Goal: Task Accomplishment & Management: Manage account settings

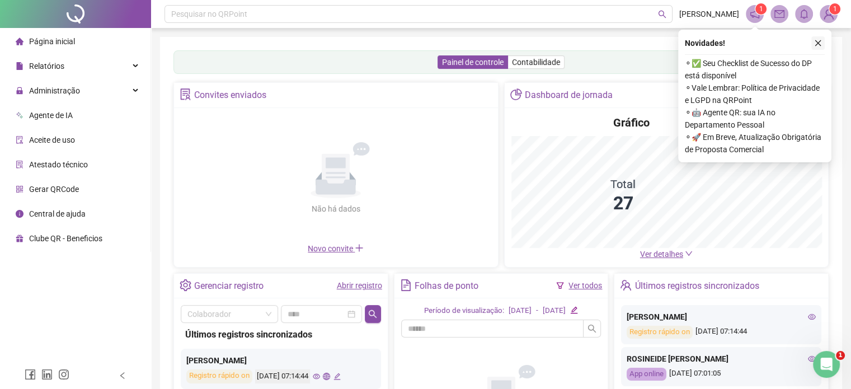
click at [816, 43] on icon "close" at bounding box center [818, 43] width 6 height 6
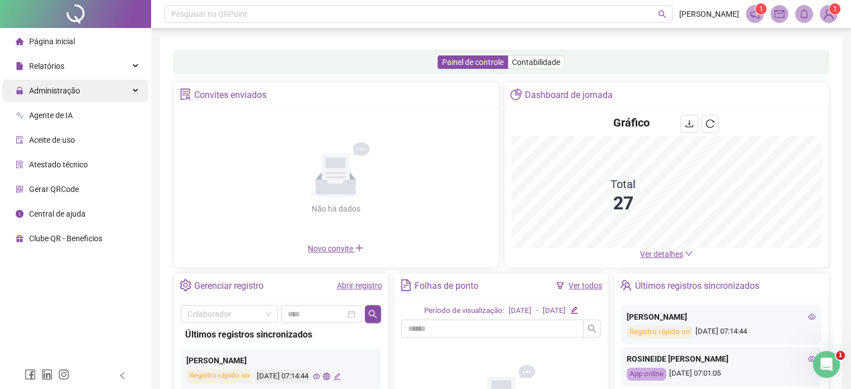
click at [54, 91] on span "Administração" at bounding box center [54, 90] width 51 height 9
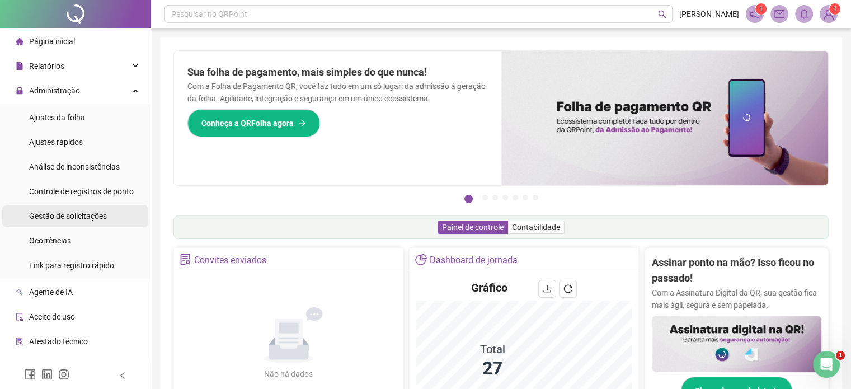
click at [57, 218] on span "Gestão de solicitações" at bounding box center [68, 215] width 78 height 9
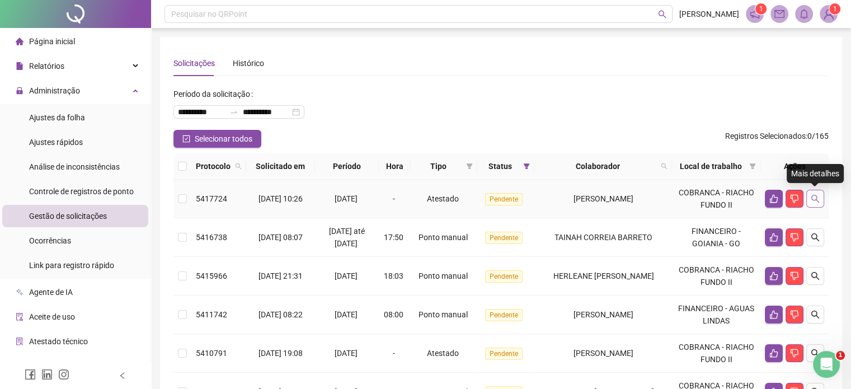
click at [816, 199] on icon "search" at bounding box center [814, 198] width 9 height 9
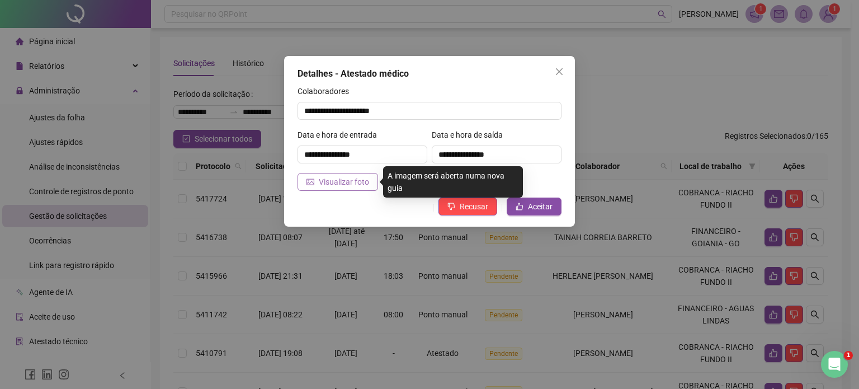
click at [339, 182] on span "Visualizar foto" at bounding box center [344, 182] width 50 height 12
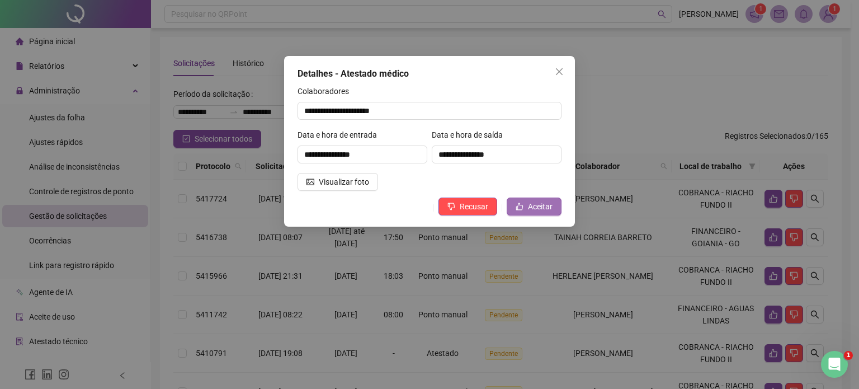
click at [530, 203] on span "Aceitar" at bounding box center [540, 206] width 25 height 12
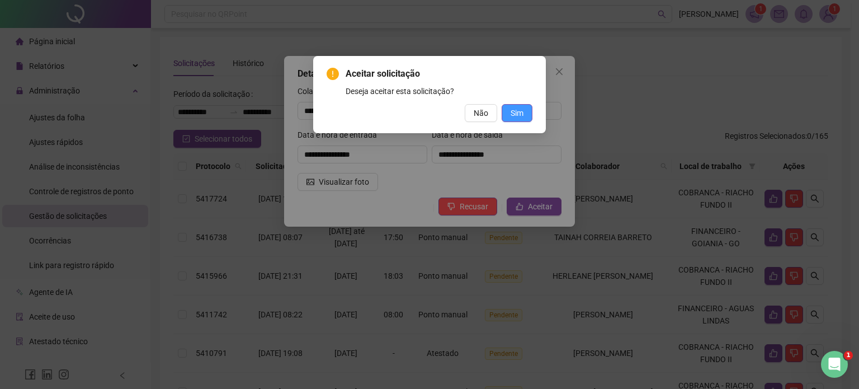
click at [517, 110] on span "Sim" at bounding box center [517, 113] width 13 height 12
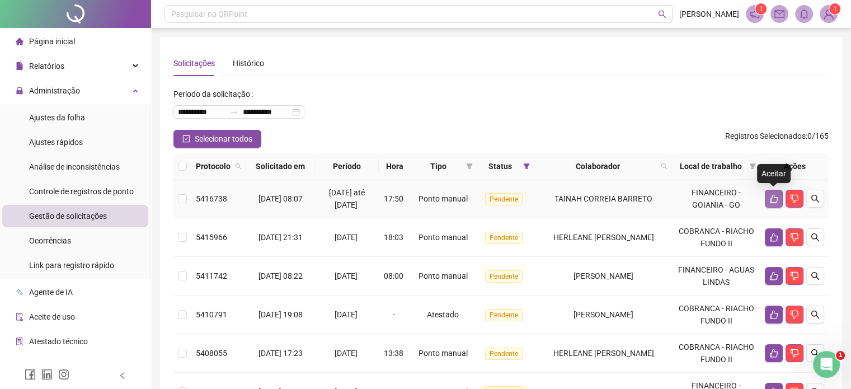
click at [773, 198] on icon "like" at bounding box center [773, 198] width 9 height 9
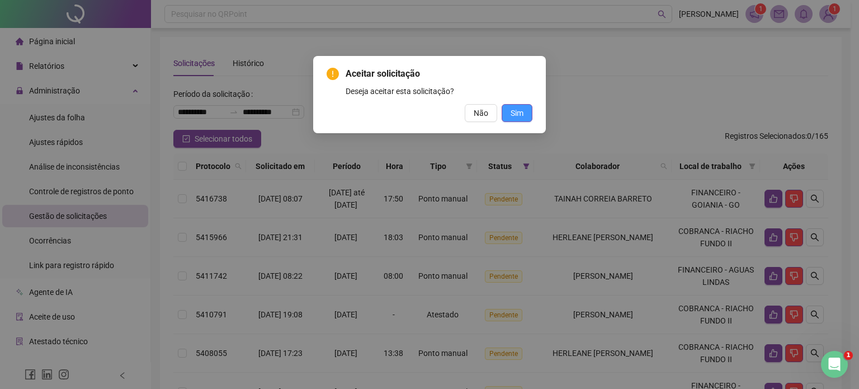
click at [519, 113] on span "Sim" at bounding box center [517, 113] width 13 height 12
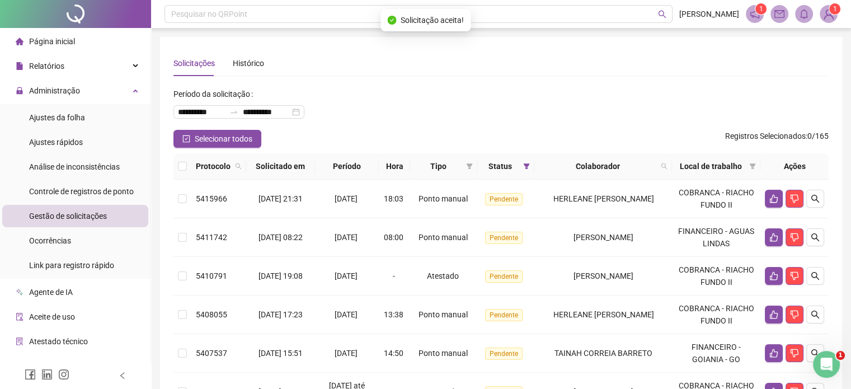
click at [776, 197] on icon "like" at bounding box center [773, 199] width 8 height 8
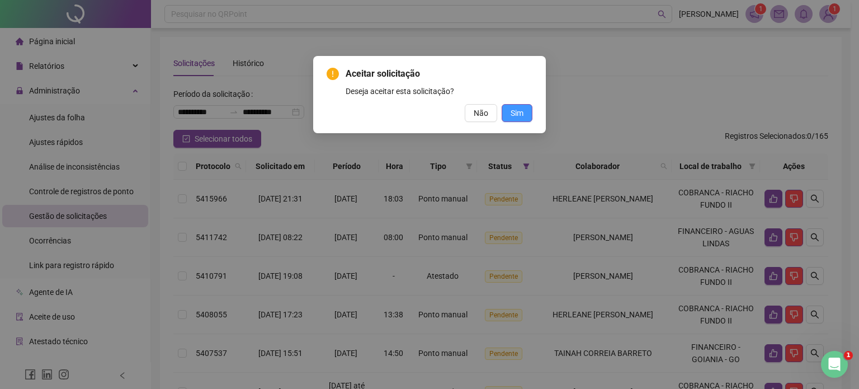
click at [525, 113] on button "Sim" at bounding box center [517, 113] width 31 height 18
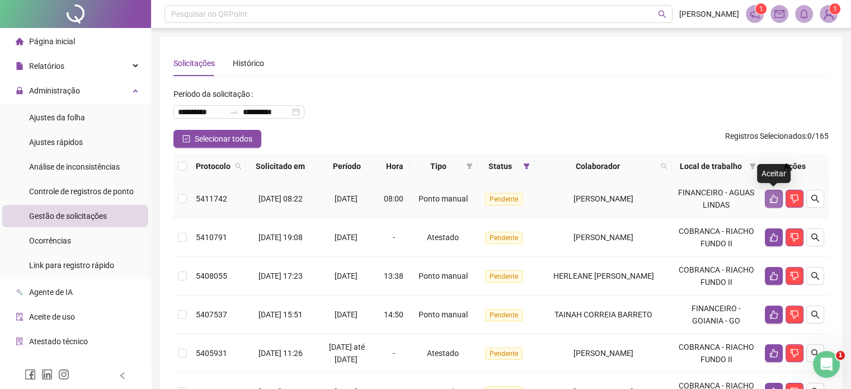
click at [773, 197] on icon "like" at bounding box center [773, 198] width 9 height 9
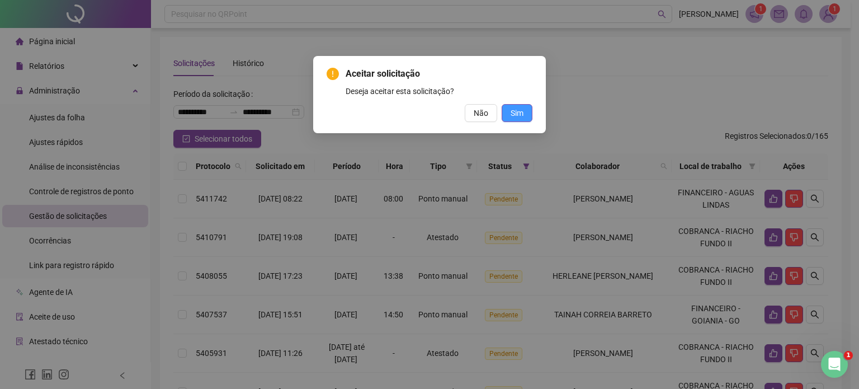
click at [514, 113] on span "Sim" at bounding box center [517, 113] width 13 height 12
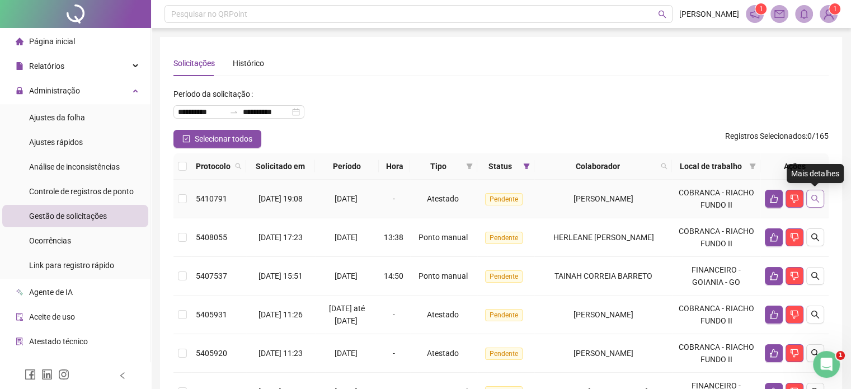
click at [818, 201] on icon "search" at bounding box center [814, 198] width 9 height 9
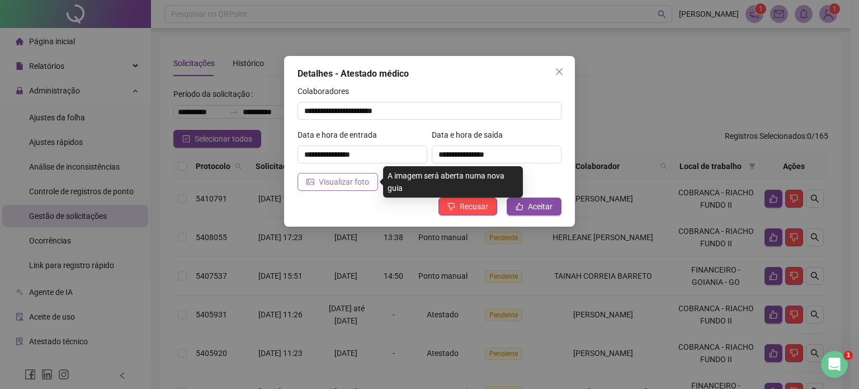
click at [333, 182] on span "Visualizar foto" at bounding box center [344, 182] width 50 height 12
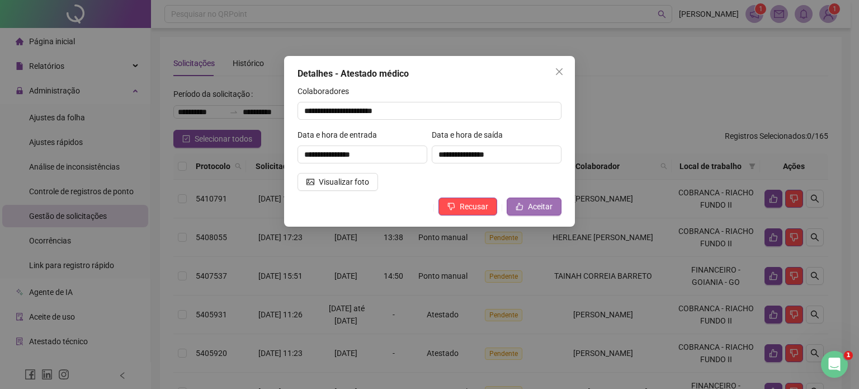
click at [527, 204] on button "Aceitar" at bounding box center [534, 206] width 55 height 18
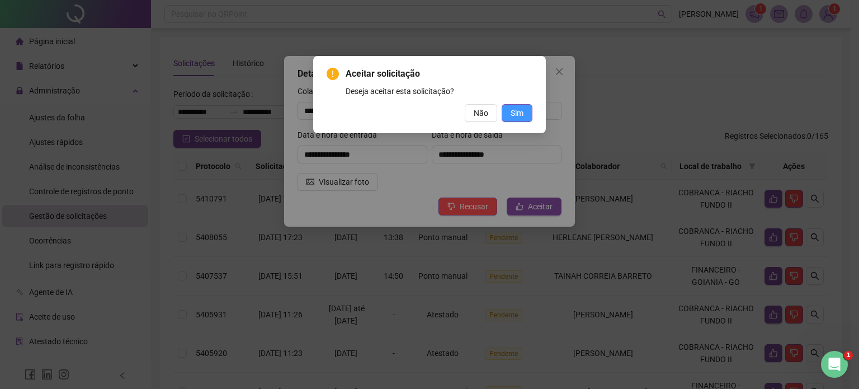
click at [521, 113] on span "Sim" at bounding box center [517, 113] width 13 height 12
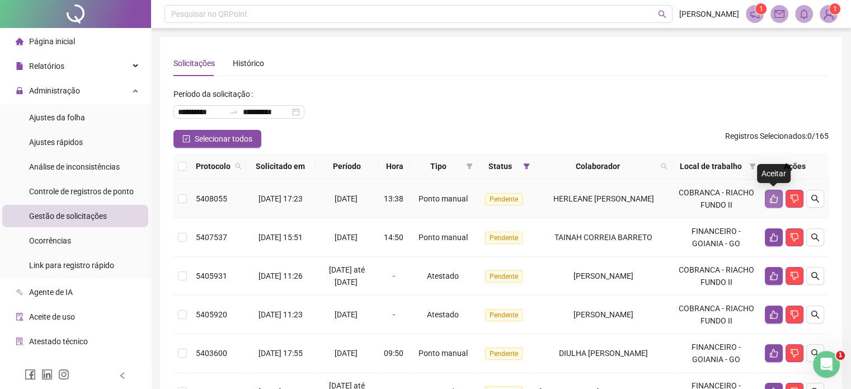
click at [773, 200] on icon "like" at bounding box center [773, 198] width 9 height 9
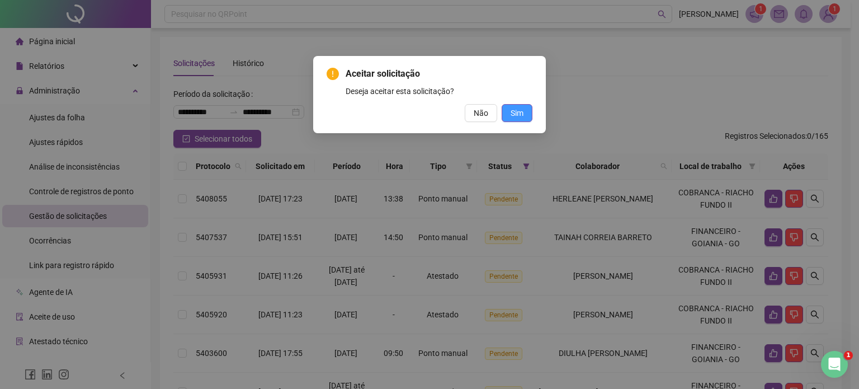
click at [516, 116] on span "Sim" at bounding box center [517, 113] width 13 height 12
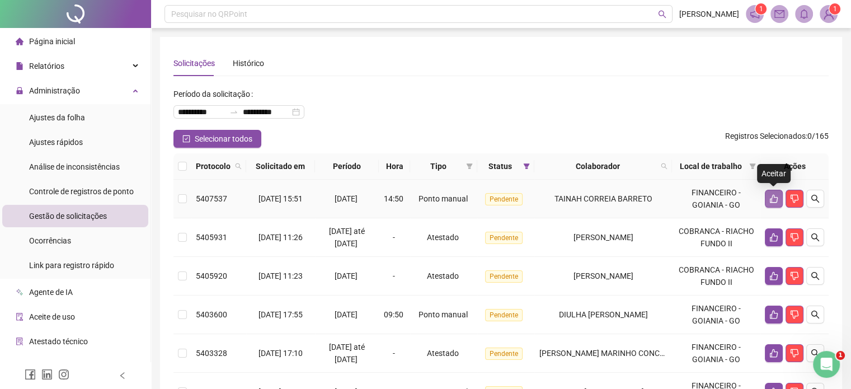
click at [772, 201] on icon "like" at bounding box center [773, 198] width 9 height 9
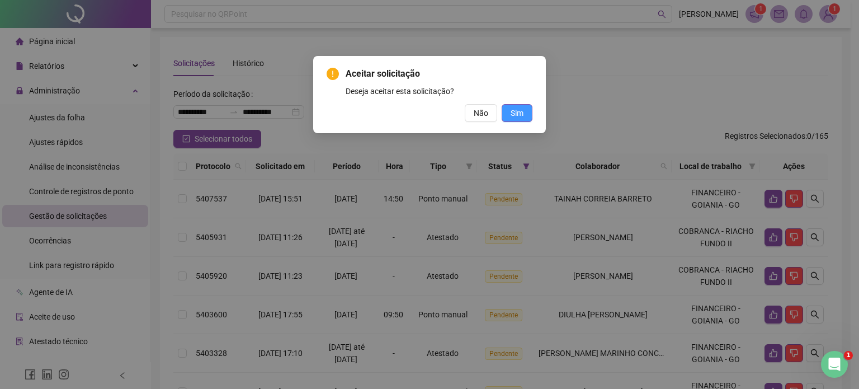
click at [518, 115] on span "Sim" at bounding box center [517, 113] width 13 height 12
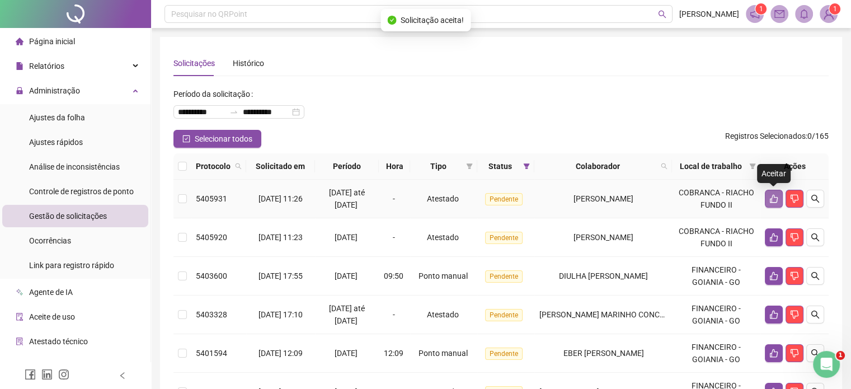
click at [777, 199] on icon "like" at bounding box center [773, 198] width 9 height 9
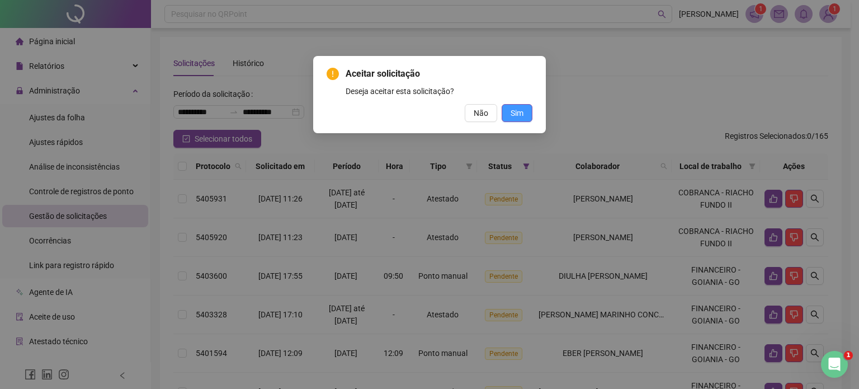
click at [525, 113] on button "Sim" at bounding box center [517, 113] width 31 height 18
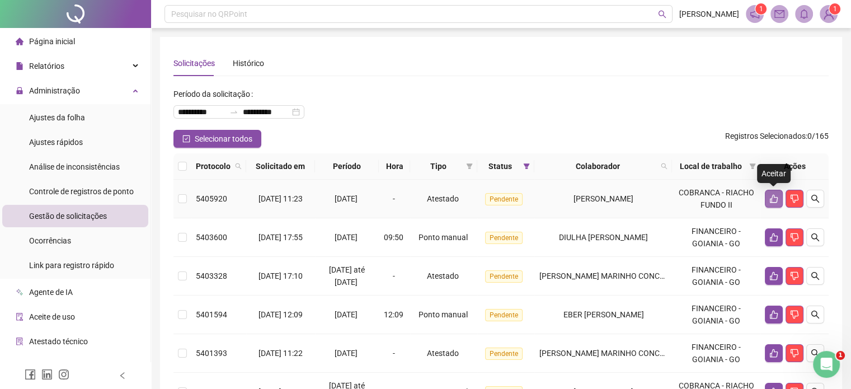
click at [769, 200] on icon "like" at bounding box center [773, 199] width 8 height 8
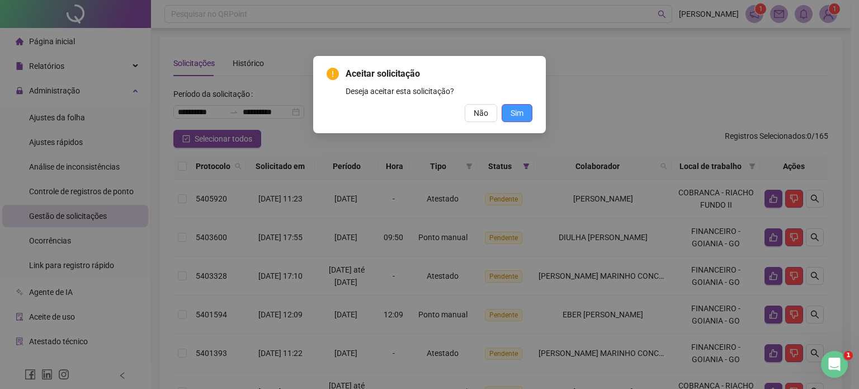
click at [522, 116] on span "Sim" at bounding box center [517, 113] width 13 height 12
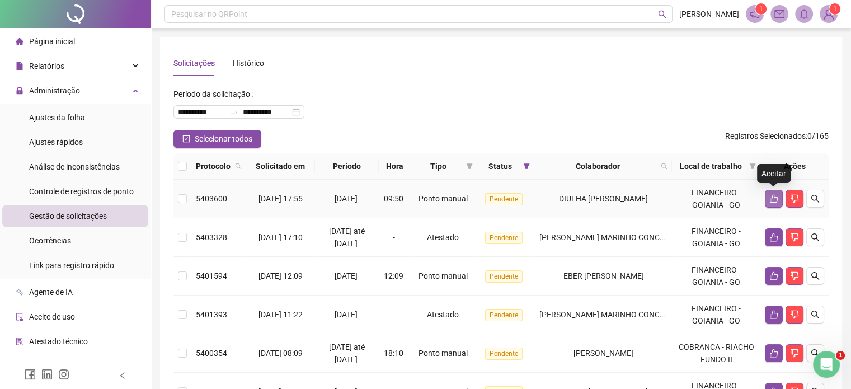
click at [772, 200] on icon "like" at bounding box center [773, 198] width 9 height 9
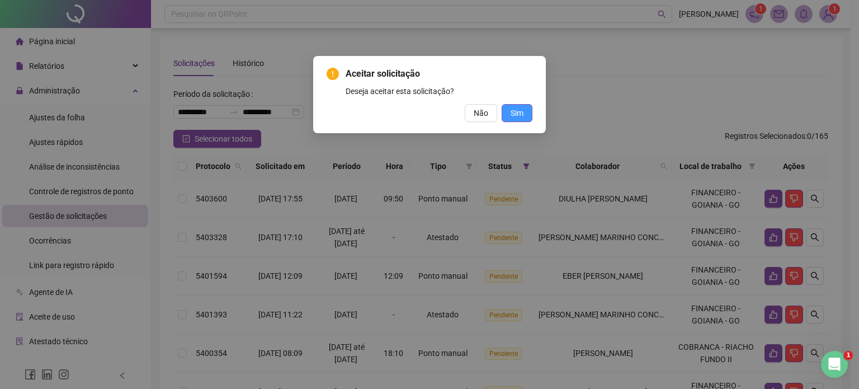
click at [523, 114] on span "Sim" at bounding box center [517, 113] width 13 height 12
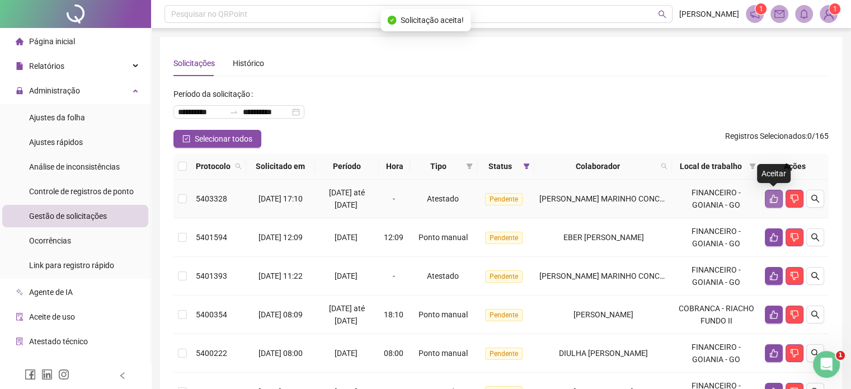
click at [772, 199] on icon "like" at bounding box center [773, 198] width 9 height 9
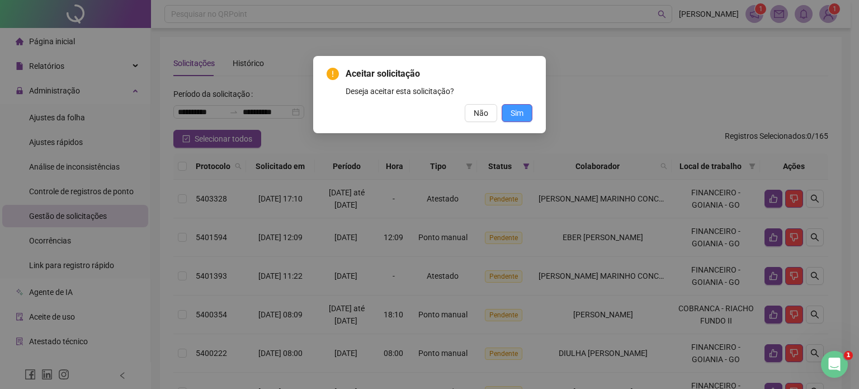
click at [514, 114] on span "Sim" at bounding box center [517, 113] width 13 height 12
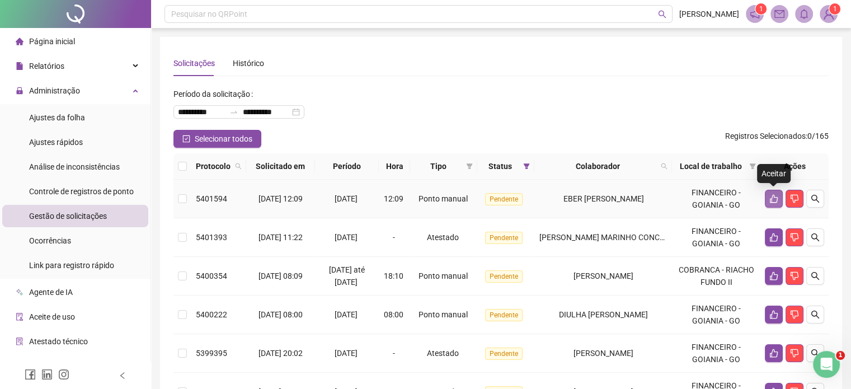
click at [774, 197] on icon "like" at bounding box center [773, 198] width 9 height 9
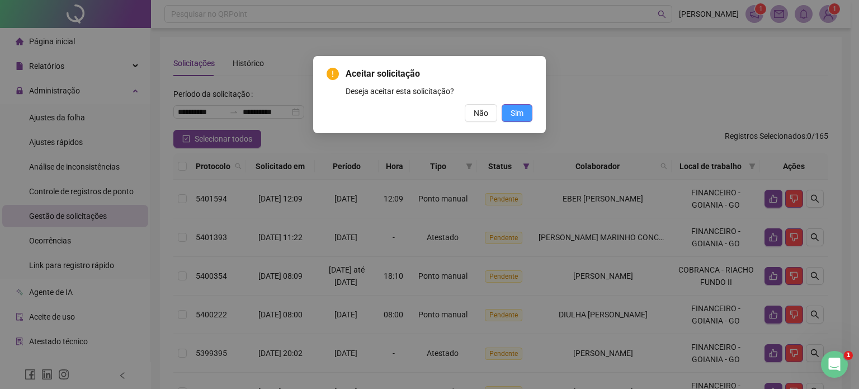
click at [525, 114] on button "Sim" at bounding box center [517, 113] width 31 height 18
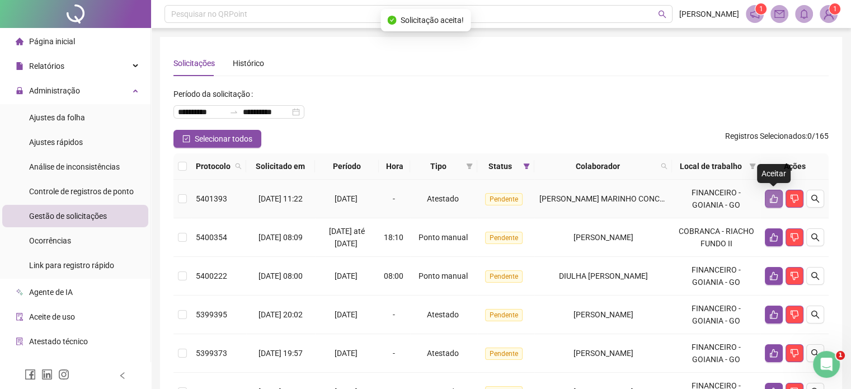
click at [769, 201] on icon "like" at bounding box center [773, 199] width 8 height 8
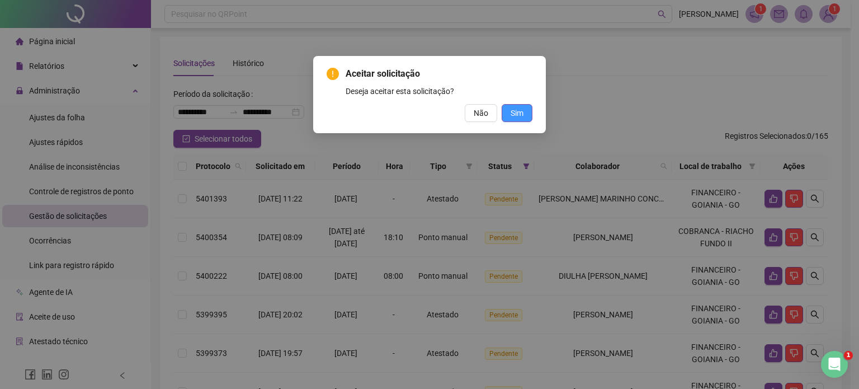
click at [517, 113] on span "Sim" at bounding box center [517, 113] width 13 height 12
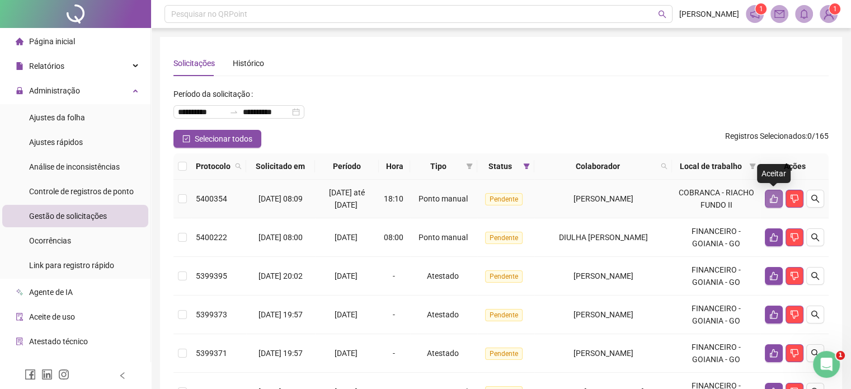
click at [772, 197] on icon "like" at bounding box center [773, 198] width 9 height 9
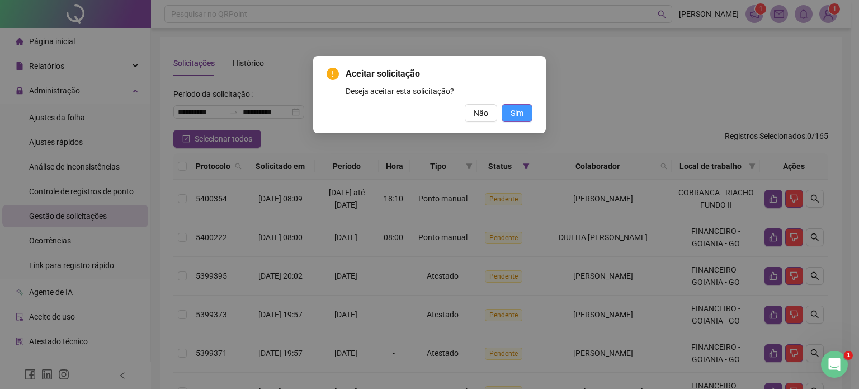
click at [518, 111] on span "Sim" at bounding box center [517, 113] width 13 height 12
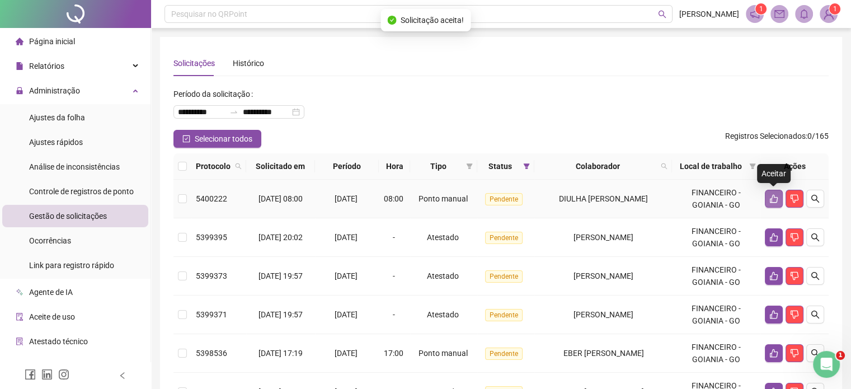
click at [774, 198] on icon "like" at bounding box center [773, 198] width 9 height 9
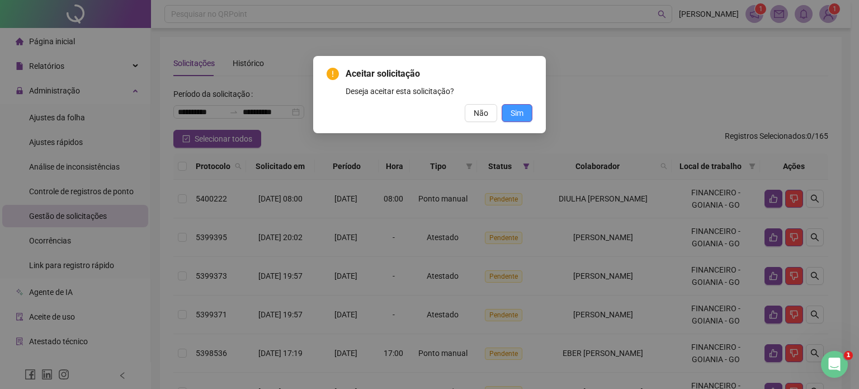
click at [524, 114] on button "Sim" at bounding box center [517, 113] width 31 height 18
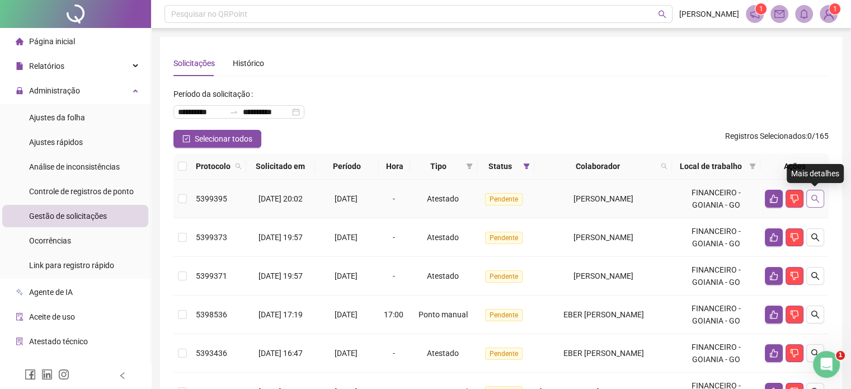
click at [816, 201] on icon "search" at bounding box center [814, 198] width 9 height 9
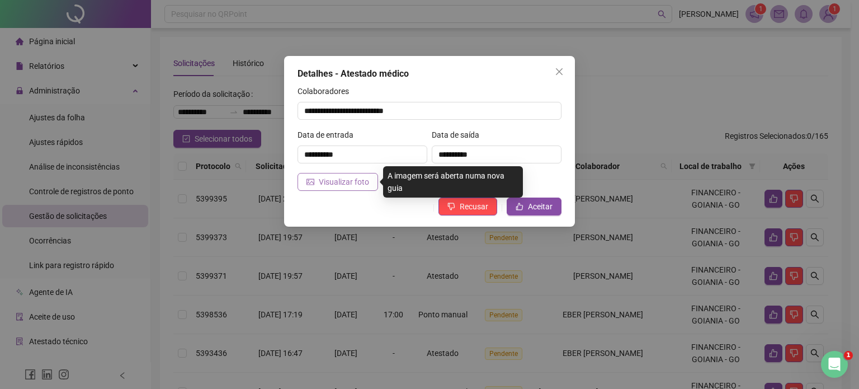
click at [354, 182] on span "Visualizar foto" at bounding box center [344, 182] width 50 height 12
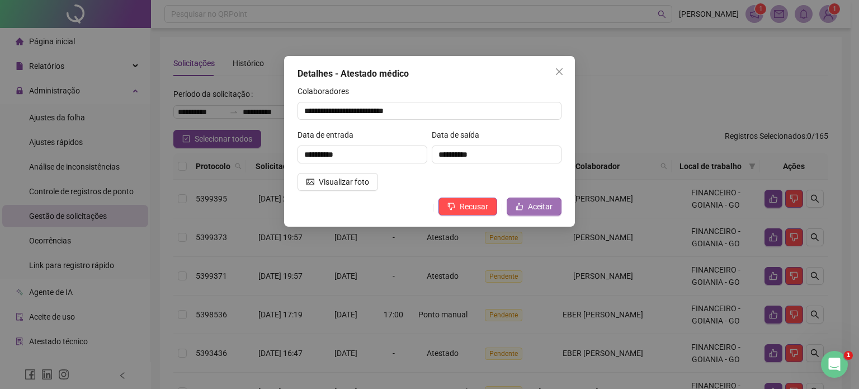
click at [537, 211] on span "Aceitar" at bounding box center [540, 206] width 25 height 12
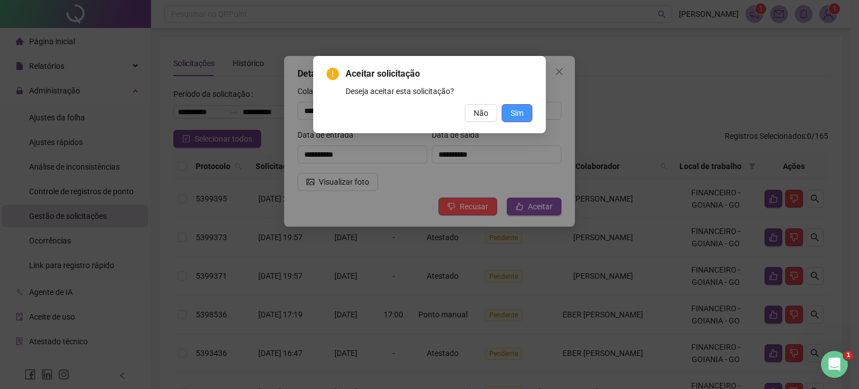
click at [514, 114] on span "Sim" at bounding box center [517, 113] width 13 height 12
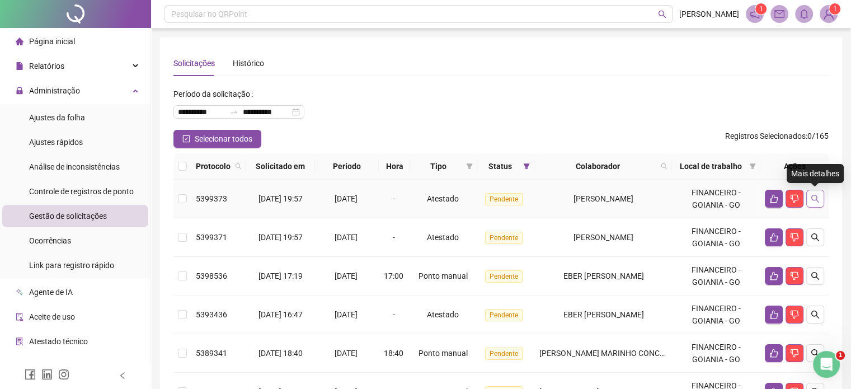
click at [814, 196] on icon "search" at bounding box center [814, 198] width 9 height 9
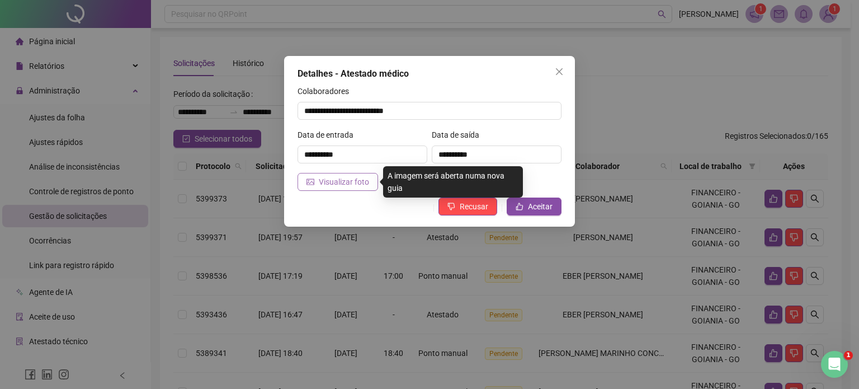
click at [347, 181] on span "Visualizar foto" at bounding box center [344, 182] width 50 height 12
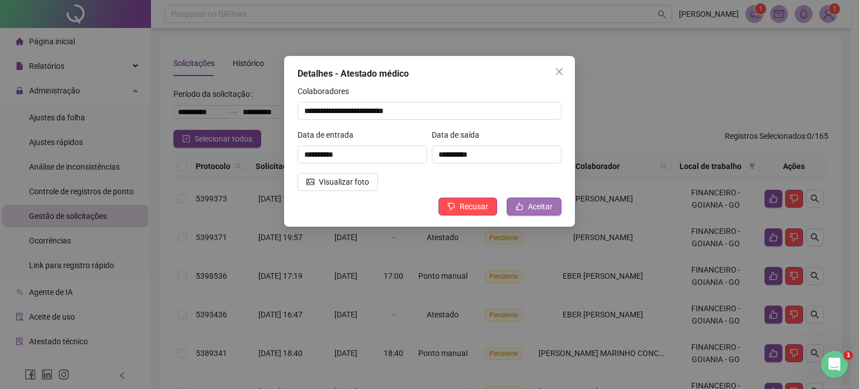
click at [537, 205] on span "Aceitar" at bounding box center [540, 206] width 25 height 12
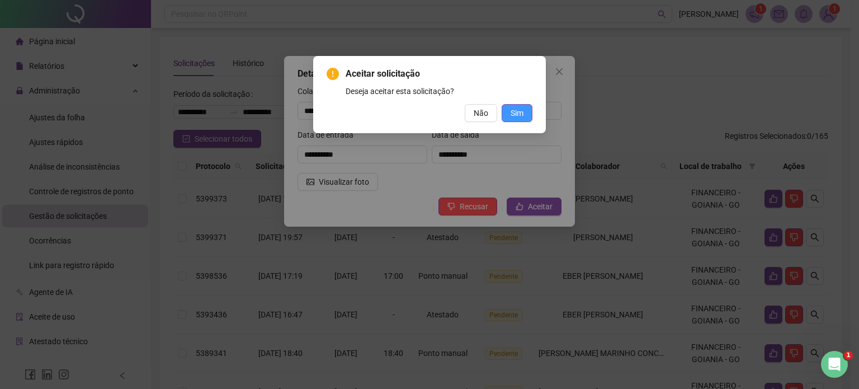
click at [514, 115] on span "Sim" at bounding box center [517, 113] width 13 height 12
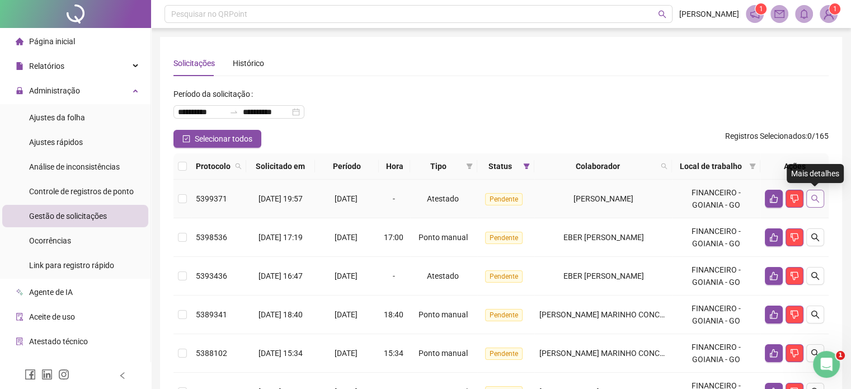
click at [815, 194] on icon "search" at bounding box center [814, 198] width 9 height 9
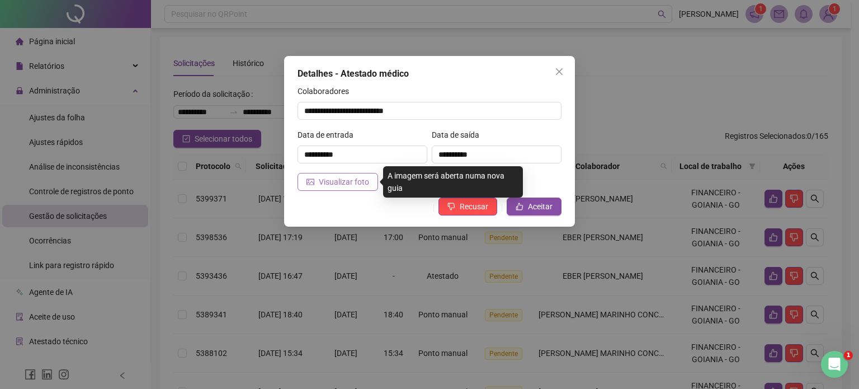
click at [353, 183] on span "Visualizar foto" at bounding box center [344, 182] width 50 height 12
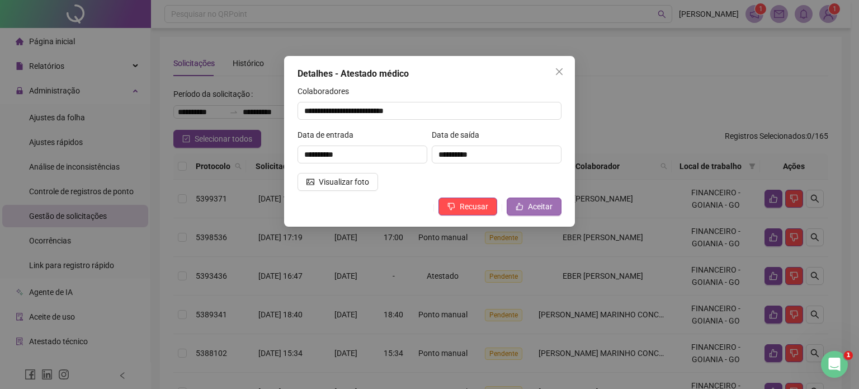
click at [546, 204] on span "Aceitar" at bounding box center [540, 206] width 25 height 12
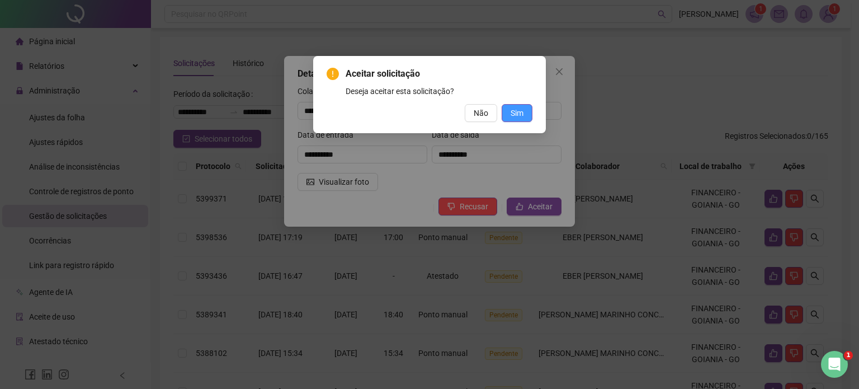
click at [513, 114] on span "Sim" at bounding box center [517, 113] width 13 height 12
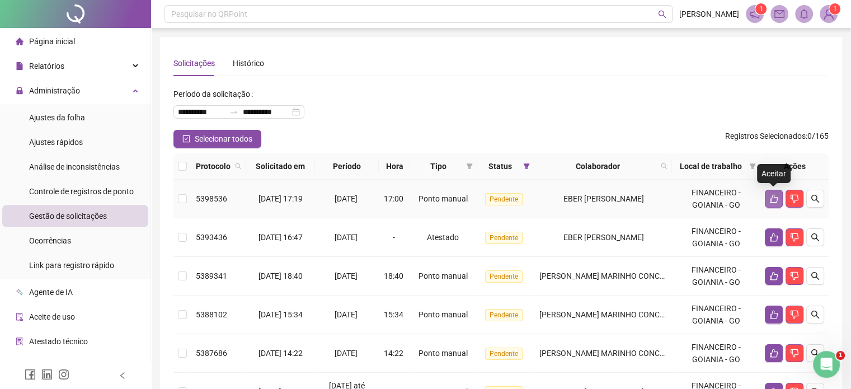
click at [773, 200] on icon "like" at bounding box center [773, 198] width 9 height 9
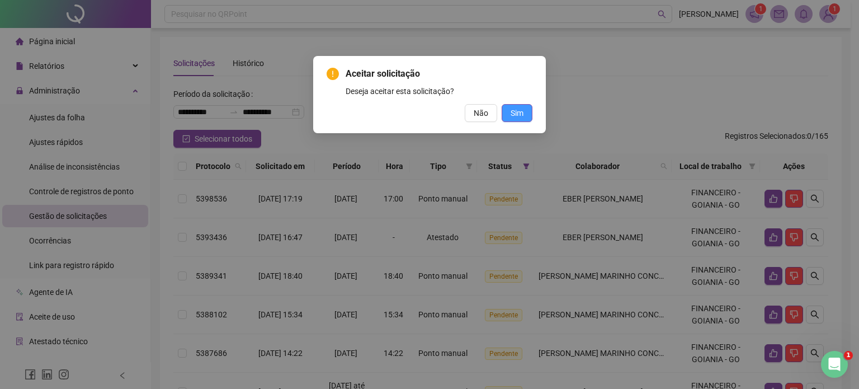
click at [524, 112] on button "Sim" at bounding box center [517, 113] width 31 height 18
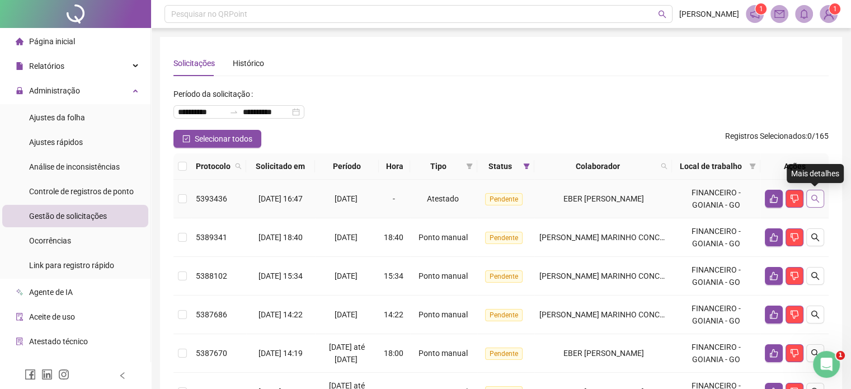
click at [816, 195] on icon "search" at bounding box center [814, 198] width 9 height 9
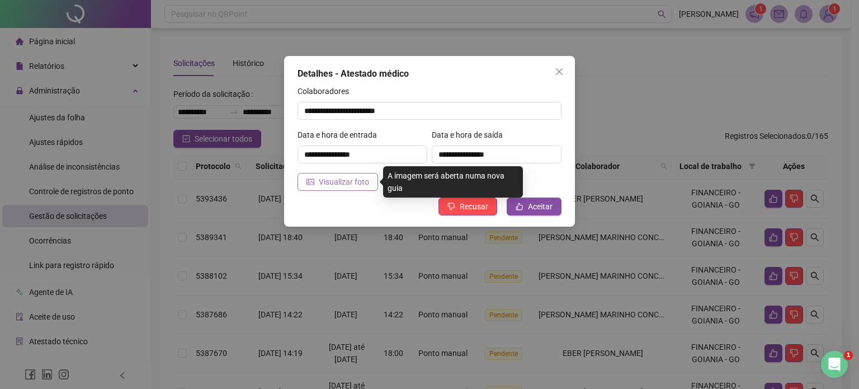
click at [353, 182] on span "Visualizar foto" at bounding box center [344, 182] width 50 height 12
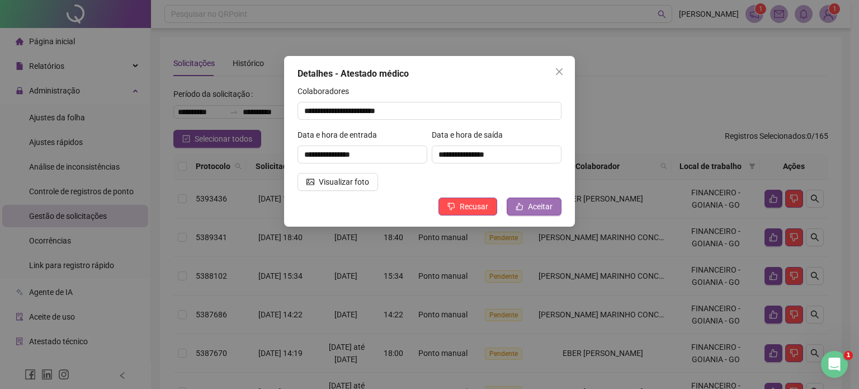
click at [535, 203] on span "Aceitar" at bounding box center [540, 206] width 25 height 12
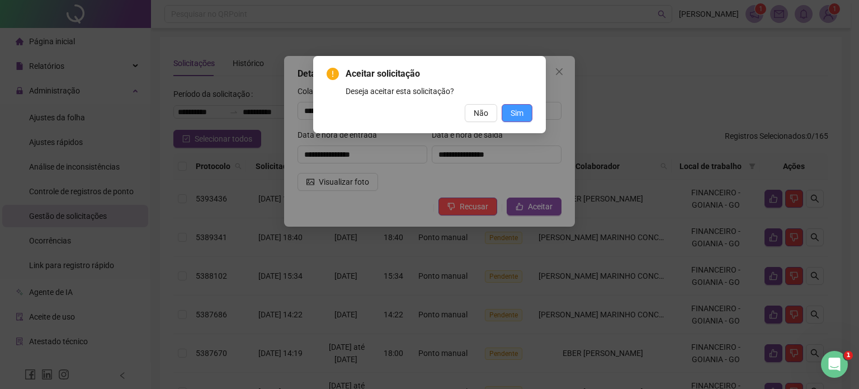
click at [518, 113] on span "Sim" at bounding box center [517, 113] width 13 height 12
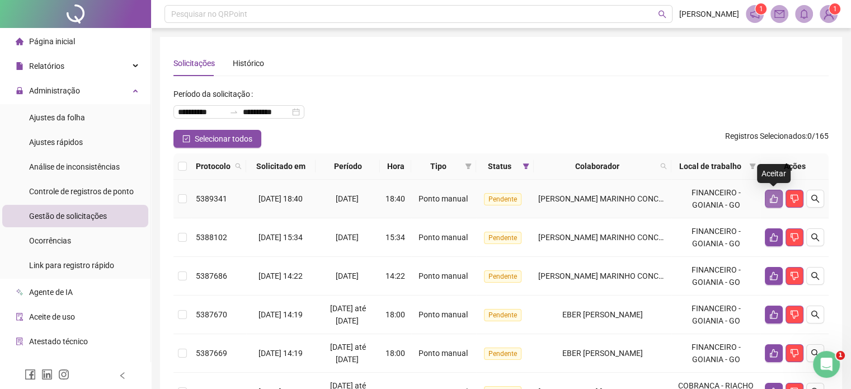
click at [773, 201] on icon "like" at bounding box center [773, 198] width 9 height 9
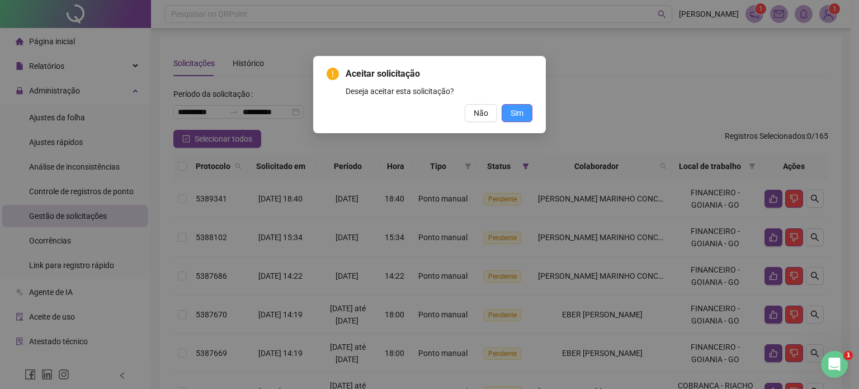
click at [523, 114] on button "Sim" at bounding box center [517, 113] width 31 height 18
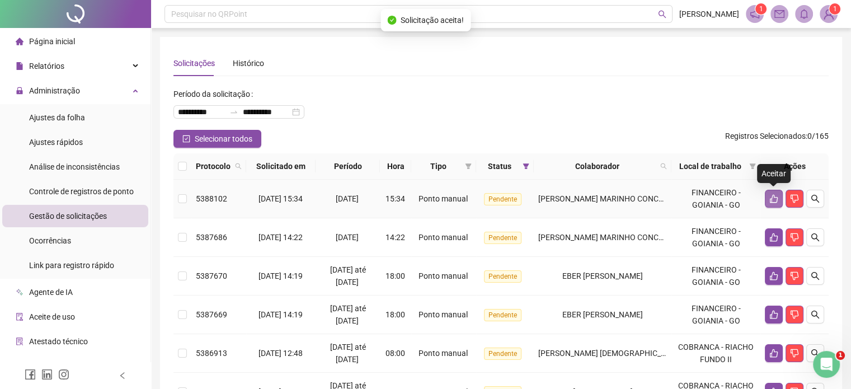
click at [771, 199] on icon "like" at bounding box center [773, 199] width 8 height 8
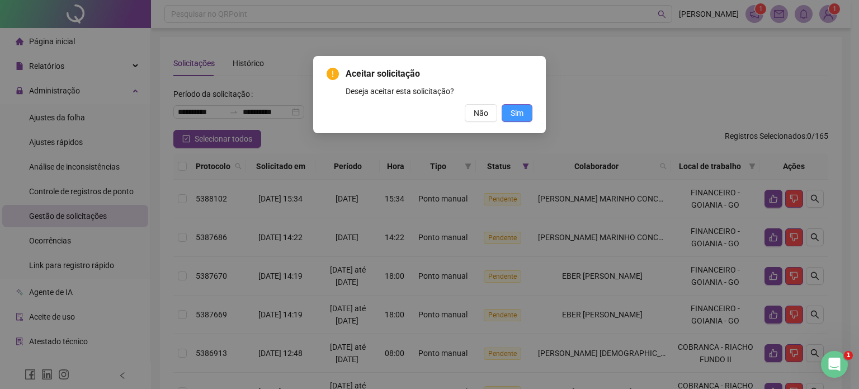
click at [518, 116] on span "Sim" at bounding box center [517, 113] width 13 height 12
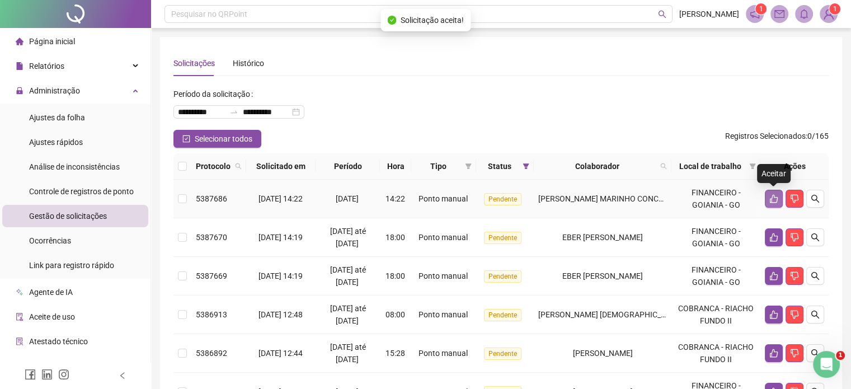
click at [770, 197] on icon "like" at bounding box center [773, 198] width 9 height 9
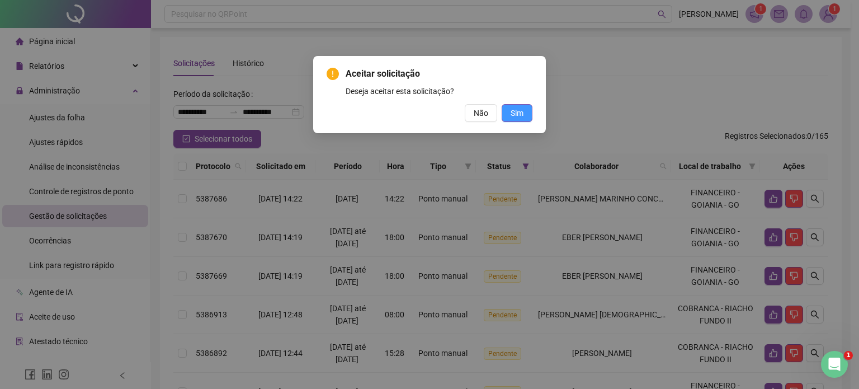
click at [506, 112] on button "Sim" at bounding box center [517, 113] width 31 height 18
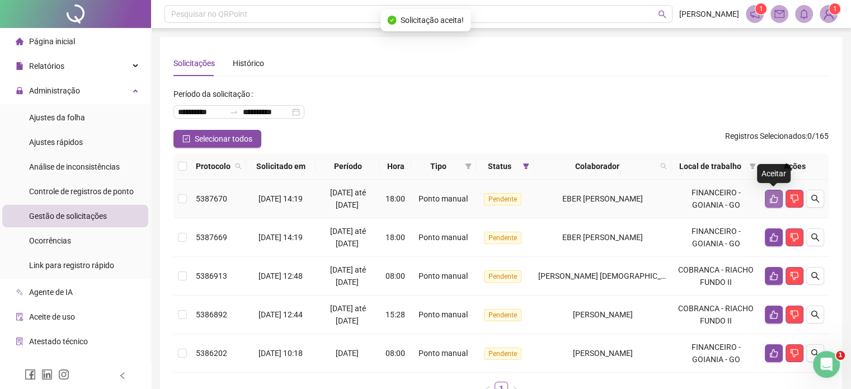
click at [771, 201] on icon "like" at bounding box center [773, 199] width 8 height 8
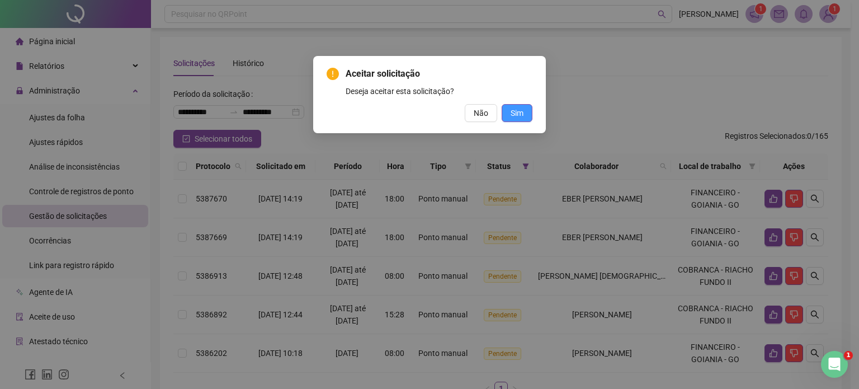
click at [518, 112] on span "Sim" at bounding box center [517, 113] width 13 height 12
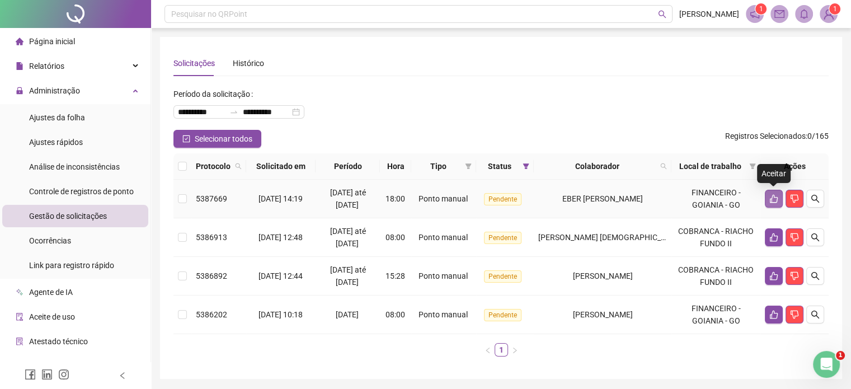
click at [773, 201] on icon "like" at bounding box center [773, 198] width 9 height 9
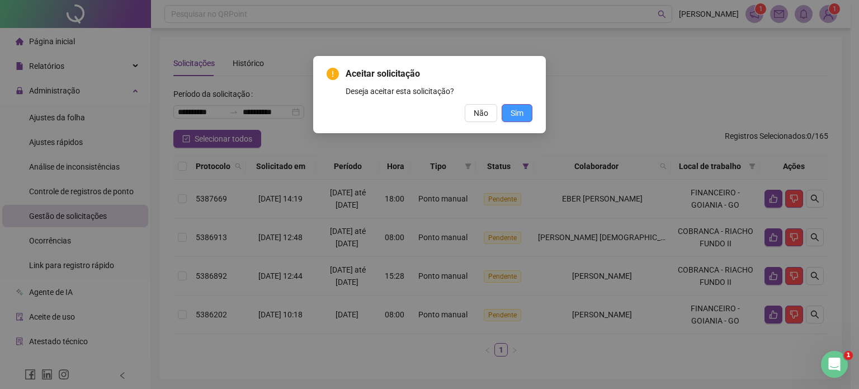
click at [523, 116] on span "Sim" at bounding box center [517, 113] width 13 height 12
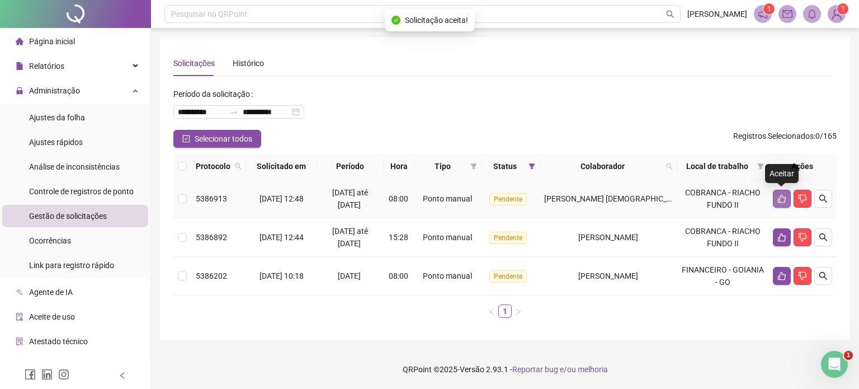
click at [784, 196] on icon "like" at bounding box center [781, 198] width 9 height 9
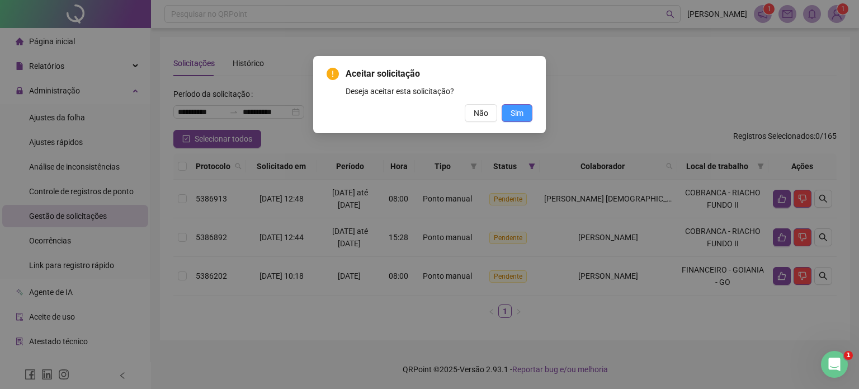
click at [514, 110] on span "Sim" at bounding box center [517, 113] width 13 height 12
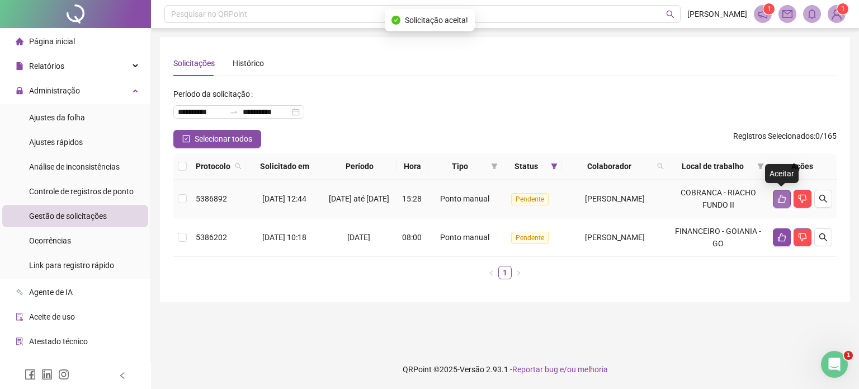
click at [779, 199] on icon "like" at bounding box center [782, 199] width 8 height 8
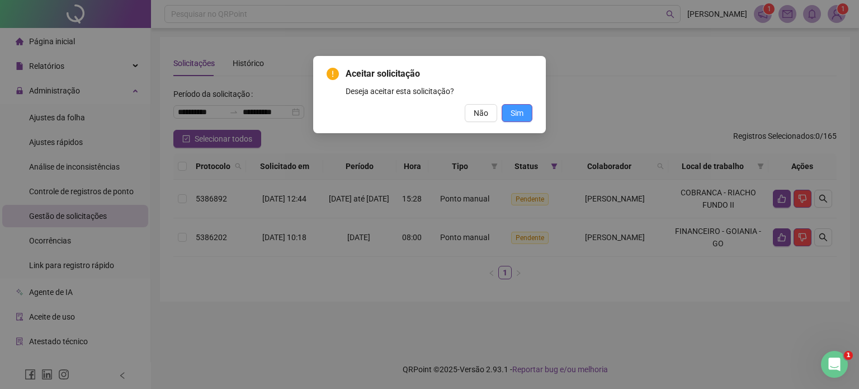
click at [516, 111] on span "Sim" at bounding box center [517, 113] width 13 height 12
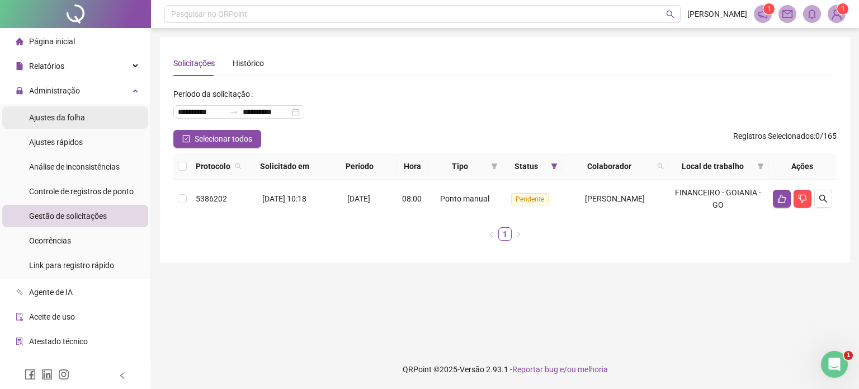
click at [69, 120] on span "Ajustes da folha" at bounding box center [57, 117] width 56 height 9
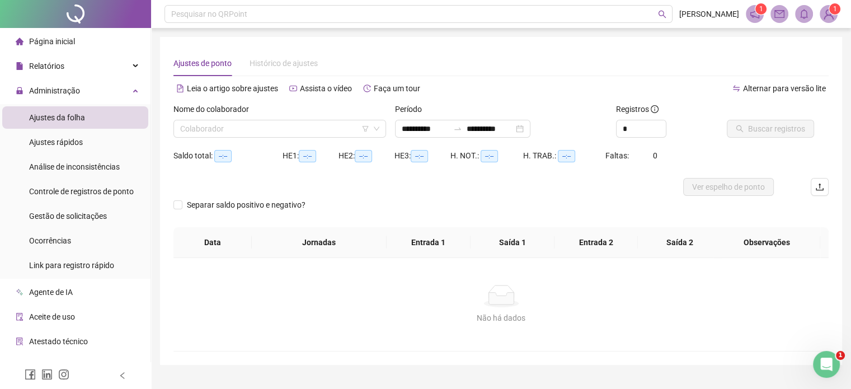
type input "**********"
click at [225, 131] on input "search" at bounding box center [274, 128] width 189 height 17
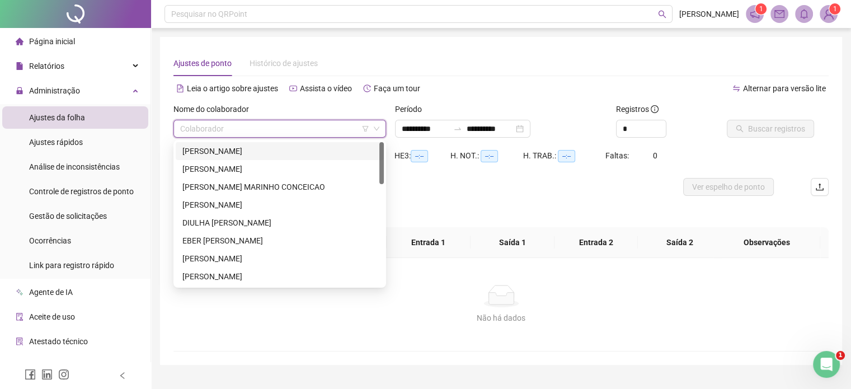
click at [237, 151] on div "[PERSON_NAME]" at bounding box center [279, 151] width 195 height 12
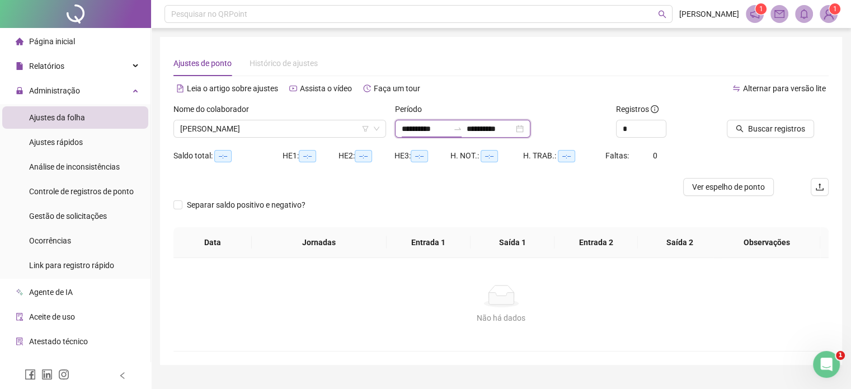
click at [419, 127] on input "**********" at bounding box center [424, 128] width 47 height 12
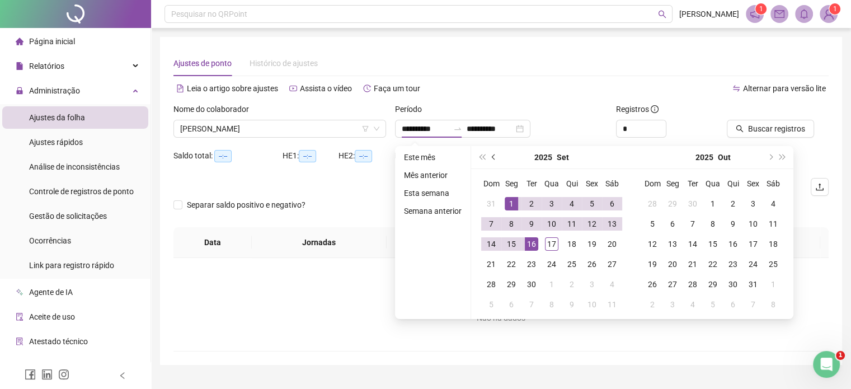
click at [492, 156] on span "prev-year" at bounding box center [495, 157] width 6 height 6
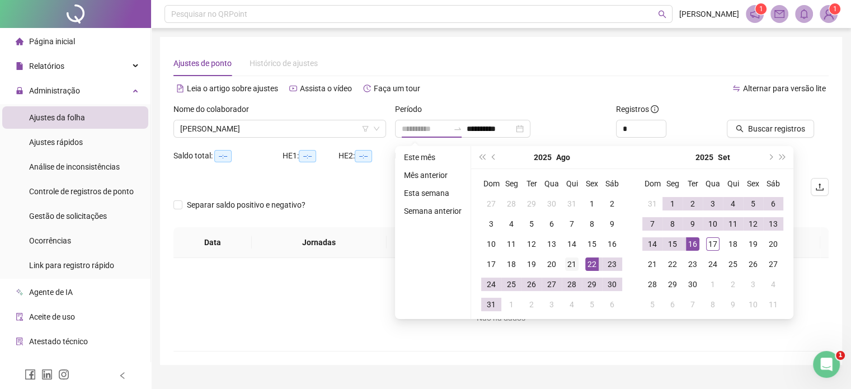
type input "**********"
click at [571, 263] on div "21" at bounding box center [571, 263] width 13 height 13
type input "**********"
click at [691, 247] on div "16" at bounding box center [692, 243] width 13 height 13
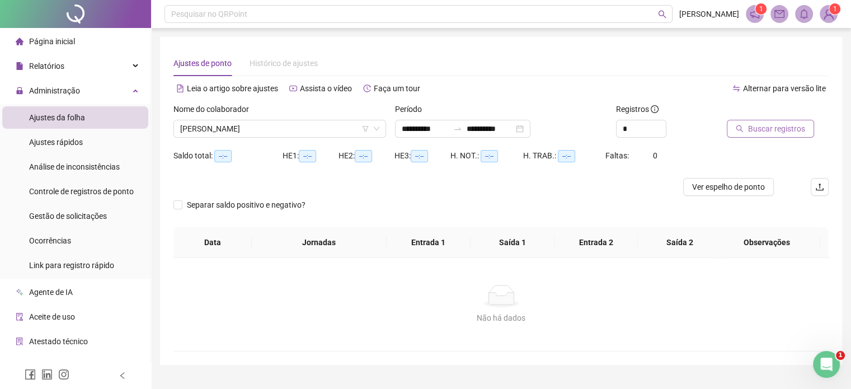
click at [762, 131] on span "Buscar registros" at bounding box center [776, 128] width 57 height 12
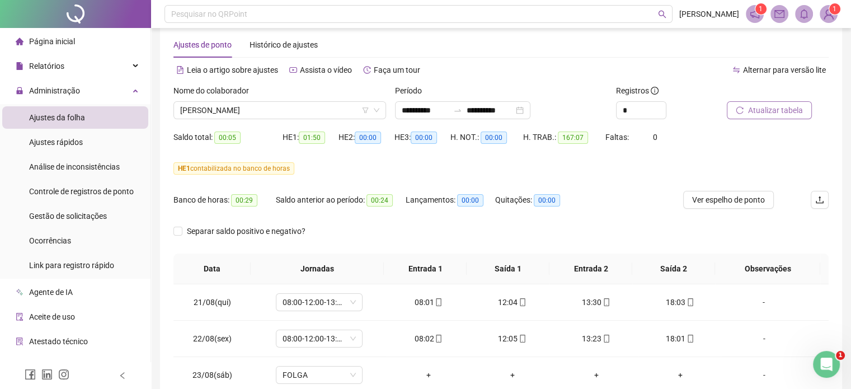
scroll to position [12, 0]
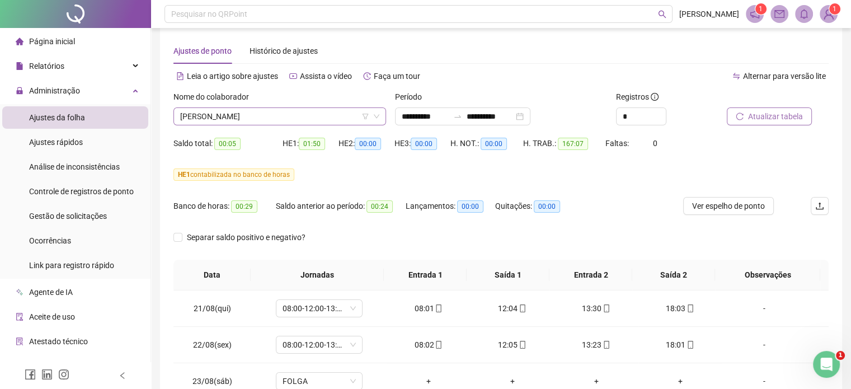
click at [376, 115] on icon "down" at bounding box center [376, 116] width 7 height 7
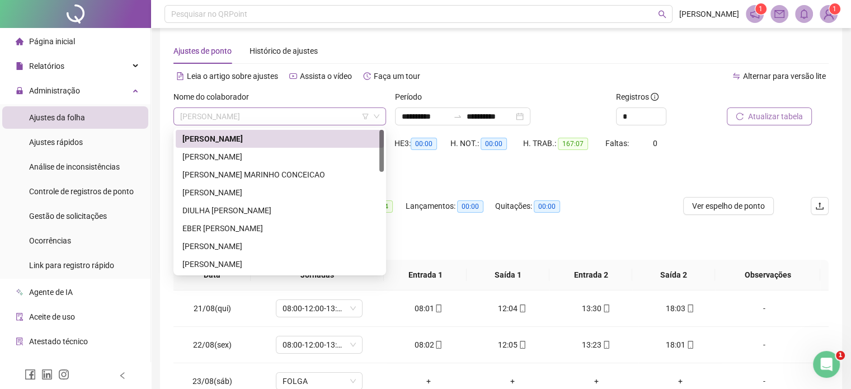
click at [335, 116] on span "[PERSON_NAME]" at bounding box center [279, 116] width 199 height 17
click at [276, 159] on div "[PERSON_NAME]" at bounding box center [279, 156] width 195 height 12
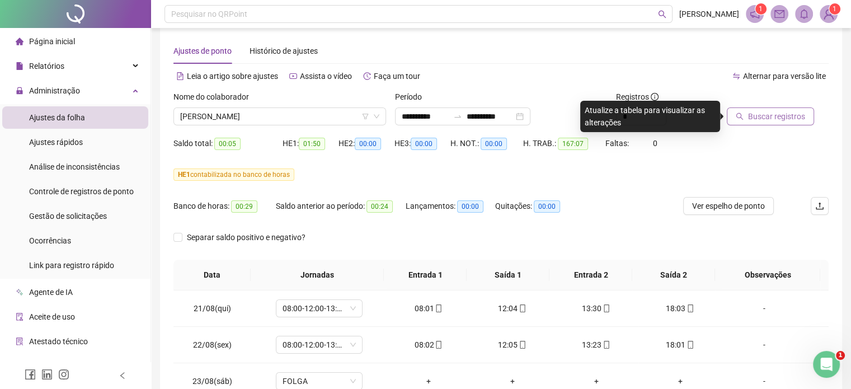
click at [756, 117] on span "Buscar registros" at bounding box center [776, 116] width 57 height 12
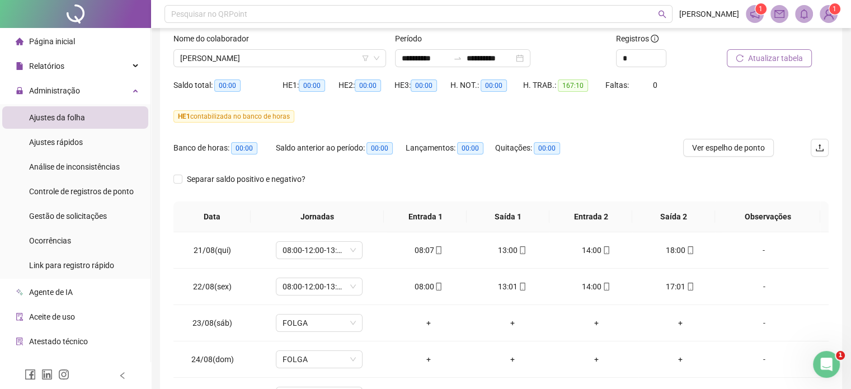
scroll to position [0, 0]
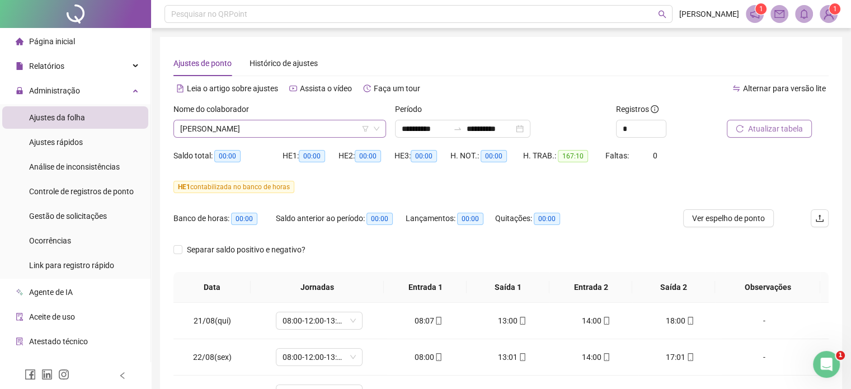
click at [293, 125] on span "[PERSON_NAME]" at bounding box center [279, 128] width 199 height 17
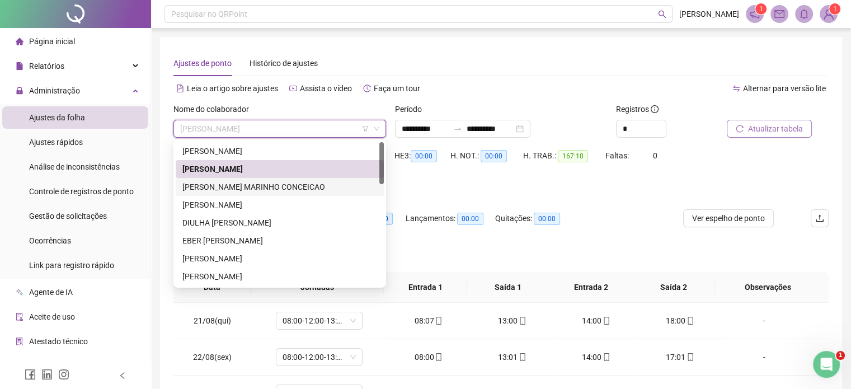
click at [280, 190] on div "[PERSON_NAME] MARINHO CONCEICAO" at bounding box center [279, 187] width 195 height 12
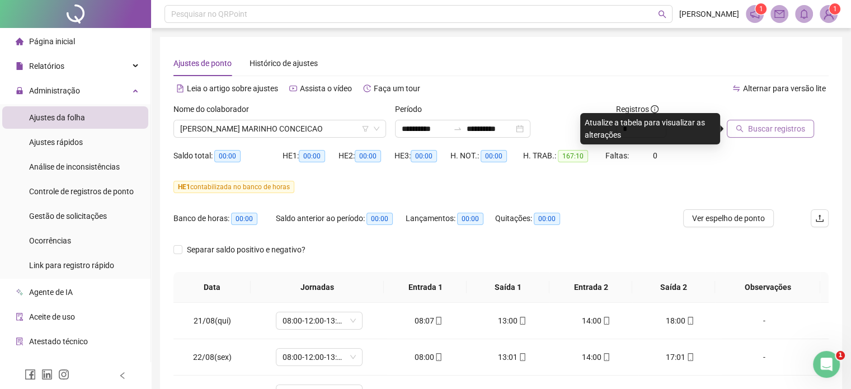
click at [756, 127] on span "Buscar registros" at bounding box center [776, 128] width 57 height 12
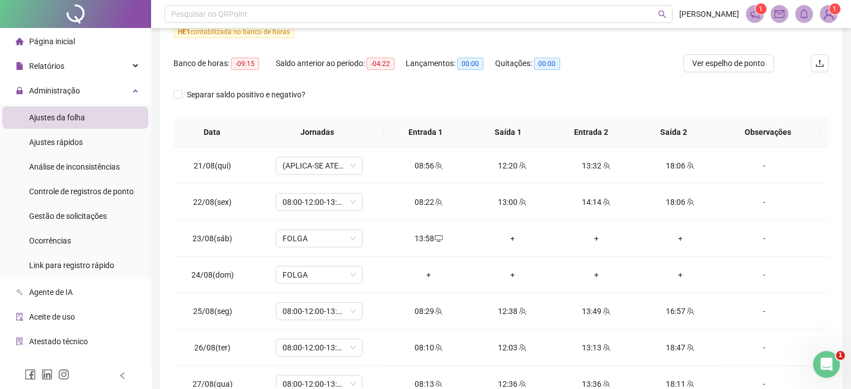
scroll to position [159, 0]
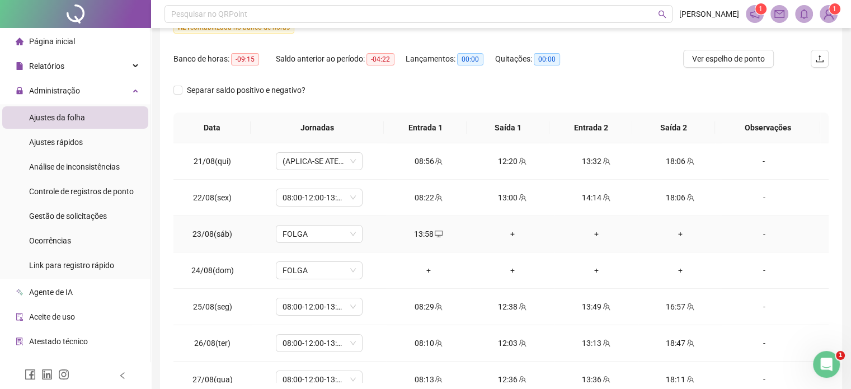
click at [425, 237] on div "13:58" at bounding box center [428, 234] width 66 height 12
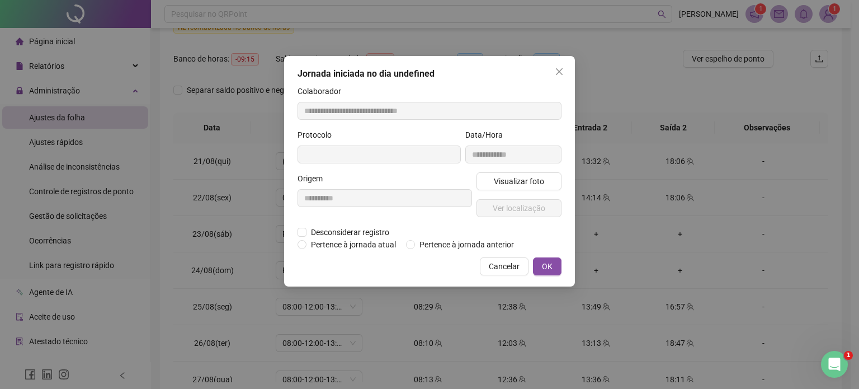
type input "**********"
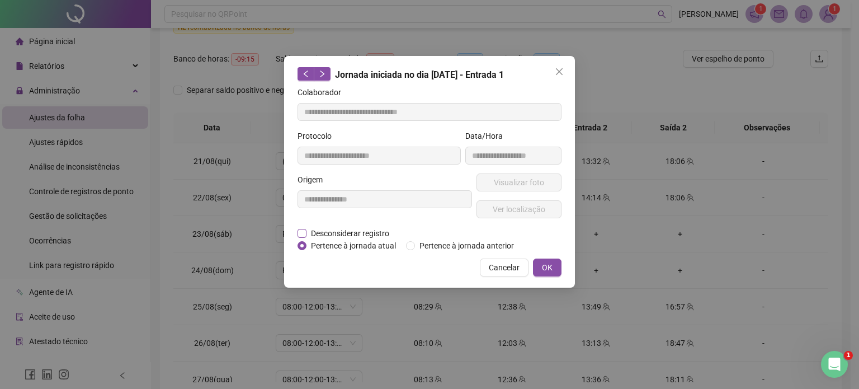
click at [341, 232] on span "Desconsiderar registro" at bounding box center [349, 233] width 87 height 12
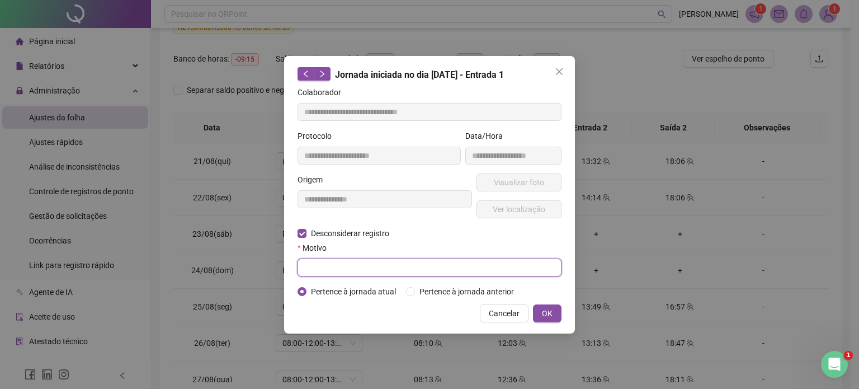
click at [327, 268] on input "text" at bounding box center [429, 267] width 264 height 18
type input "**********"
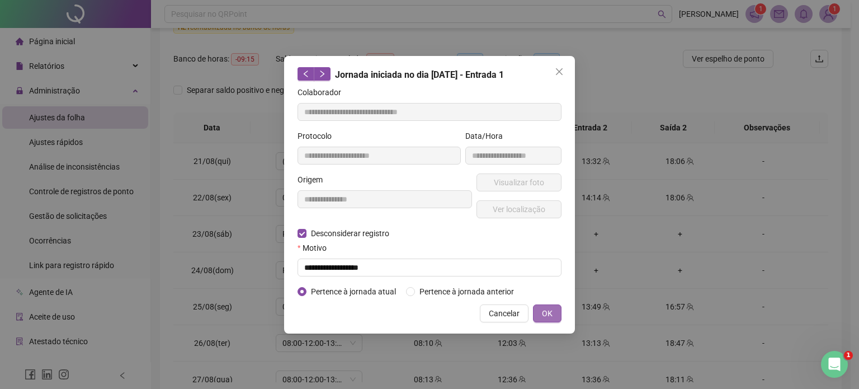
click at [545, 315] on span "OK" at bounding box center [547, 313] width 11 height 12
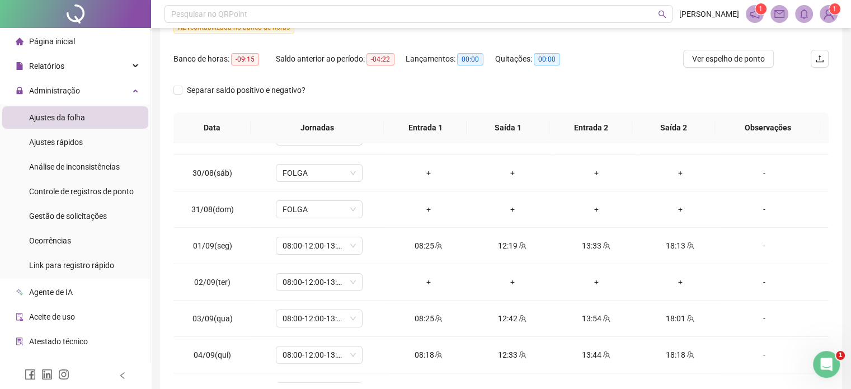
scroll to position [313, 0]
click at [754, 280] on div "-" at bounding box center [763, 284] width 66 height 12
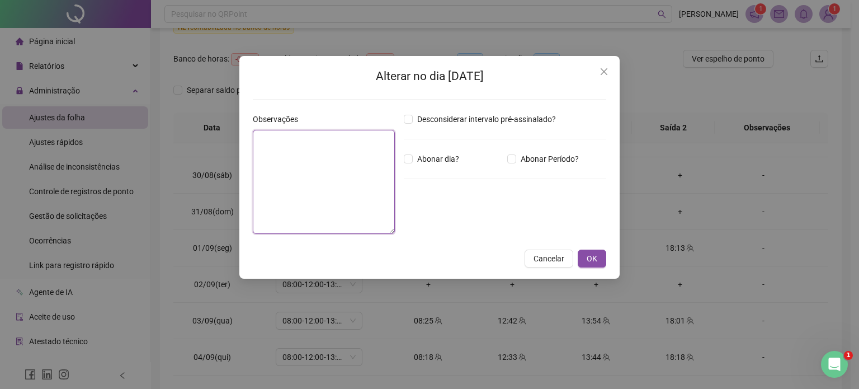
click at [356, 158] on textarea at bounding box center [324, 182] width 142 height 104
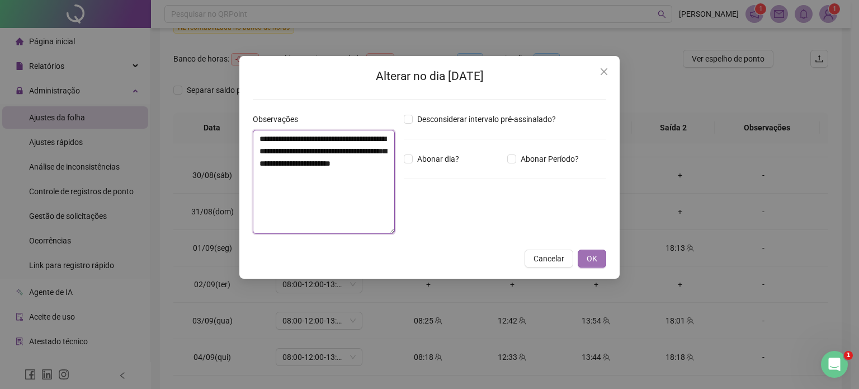
type textarea "**********"
click at [588, 255] on span "OK" at bounding box center [592, 258] width 11 height 12
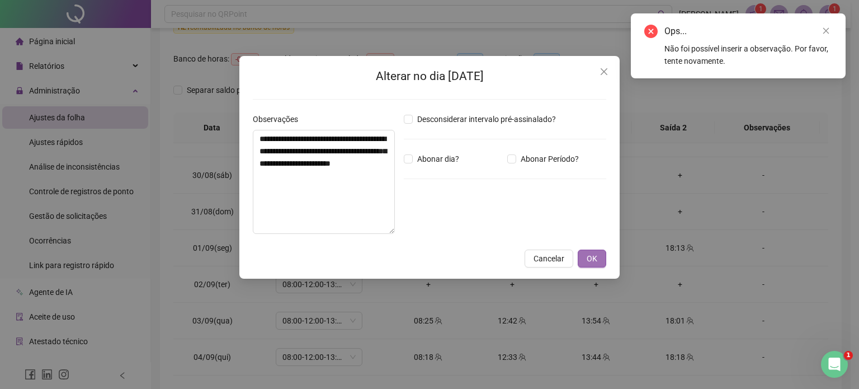
click at [592, 261] on span "OK" at bounding box center [592, 258] width 11 height 12
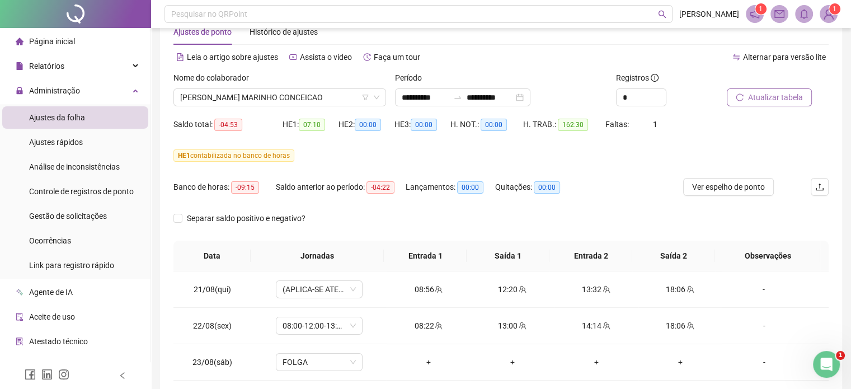
scroll to position [31, 0]
click at [755, 101] on span "Atualizar tabela" at bounding box center [775, 97] width 55 height 12
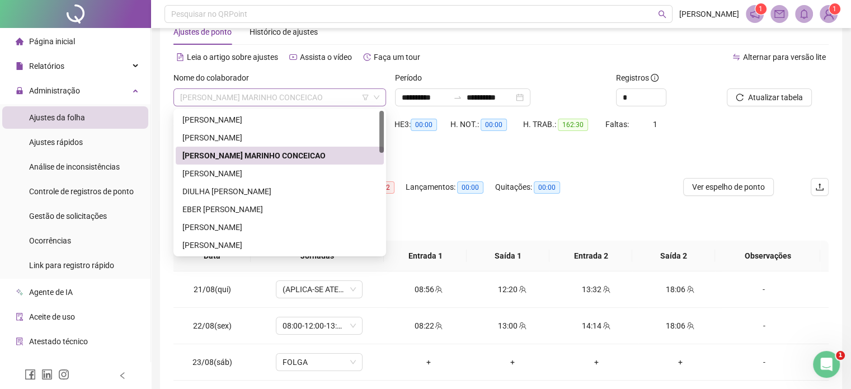
click at [331, 98] on span "[PERSON_NAME] MARINHO CONCEICAO" at bounding box center [279, 97] width 199 height 17
click at [290, 176] on div "[PERSON_NAME]" at bounding box center [279, 173] width 195 height 12
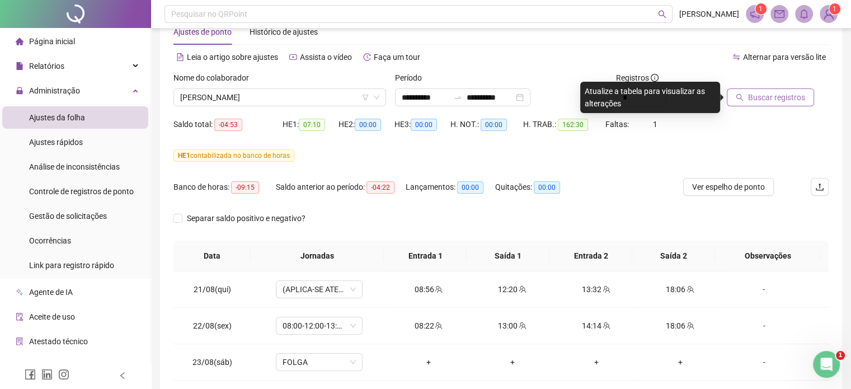
click at [762, 100] on span "Buscar registros" at bounding box center [776, 97] width 57 height 12
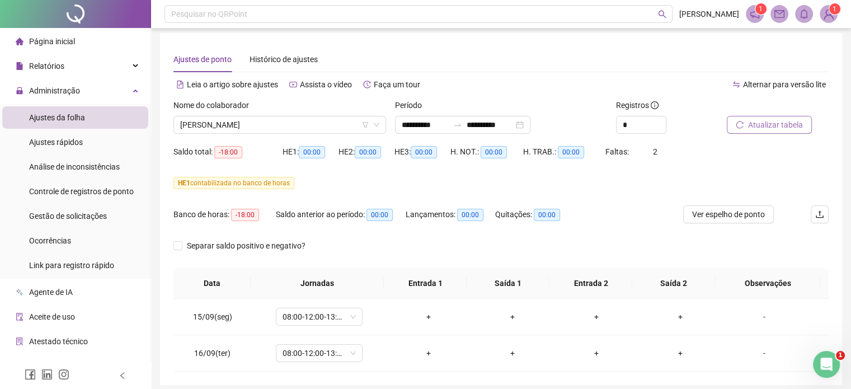
scroll to position [0, 0]
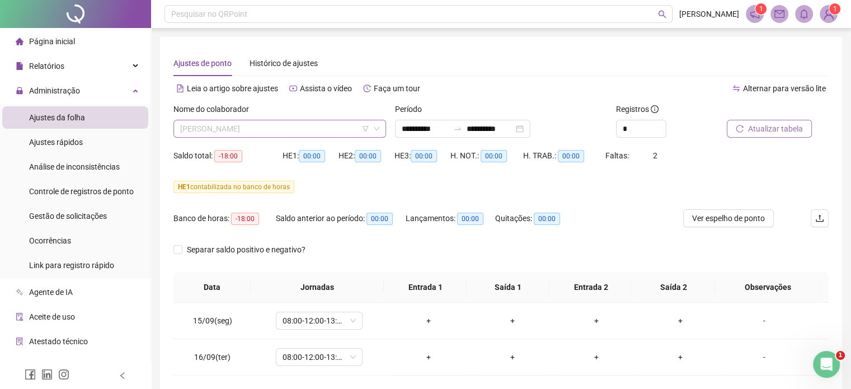
click at [295, 129] on span "[PERSON_NAME]" at bounding box center [279, 128] width 199 height 17
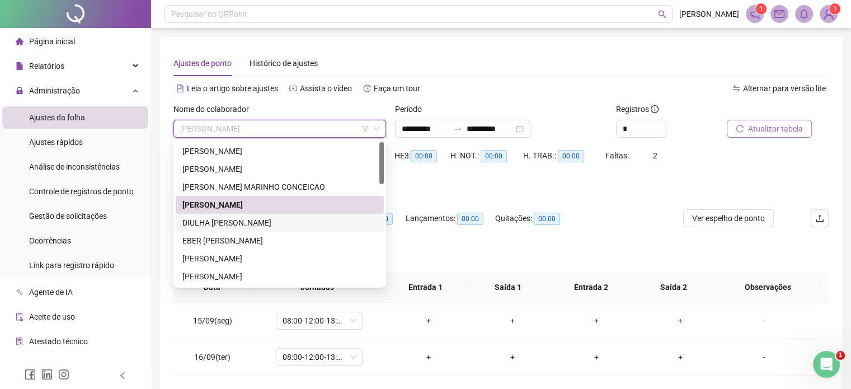
click at [256, 224] on div "DIULHA [PERSON_NAME]" at bounding box center [279, 222] width 195 height 12
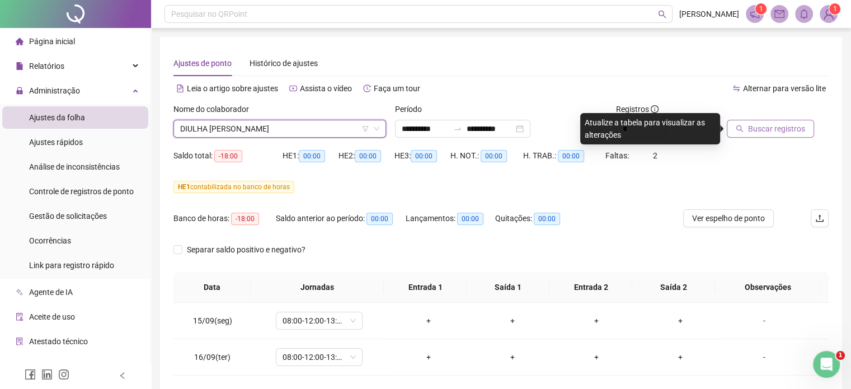
click at [750, 129] on span "Buscar registros" at bounding box center [776, 128] width 57 height 12
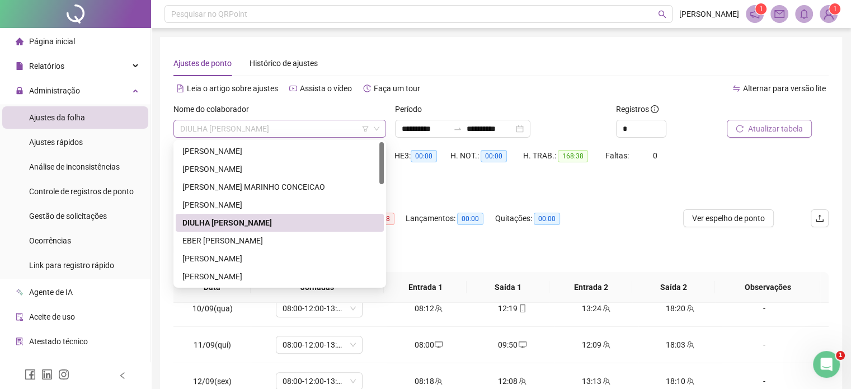
click at [311, 121] on span "DIULHA [PERSON_NAME]" at bounding box center [279, 128] width 199 height 17
click at [262, 241] on div "EBER [PERSON_NAME]" at bounding box center [279, 240] width 195 height 12
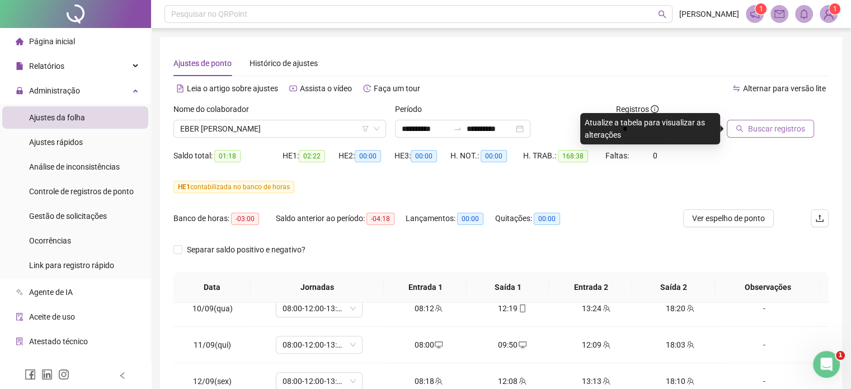
click at [754, 124] on span "Buscar registros" at bounding box center [776, 128] width 57 height 12
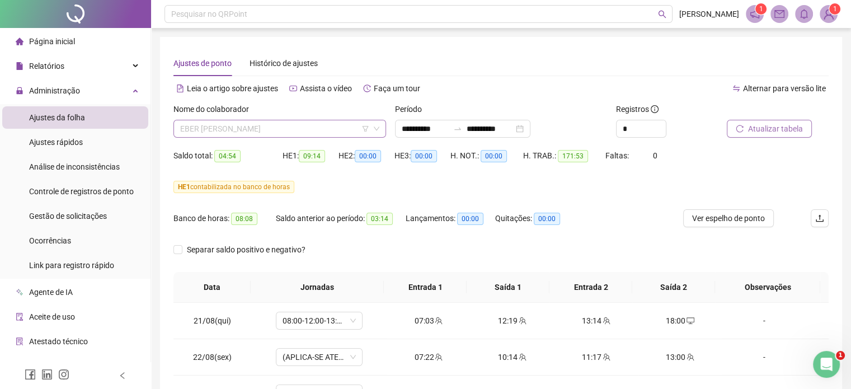
click at [326, 125] on span "EBER [PERSON_NAME]" at bounding box center [279, 128] width 199 height 17
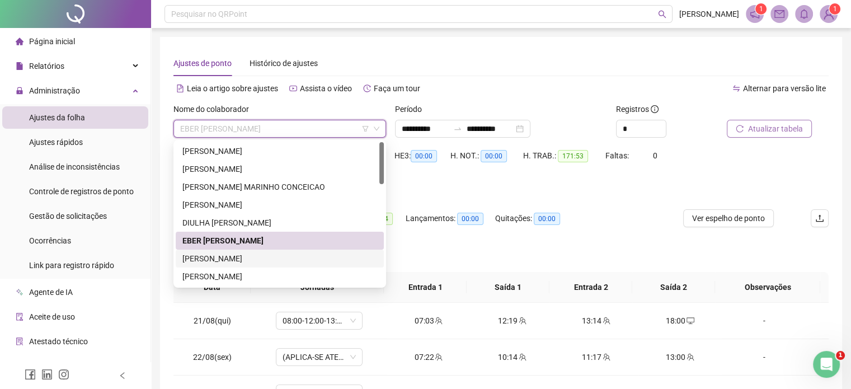
click at [233, 261] on div "[PERSON_NAME]" at bounding box center [279, 258] width 195 height 12
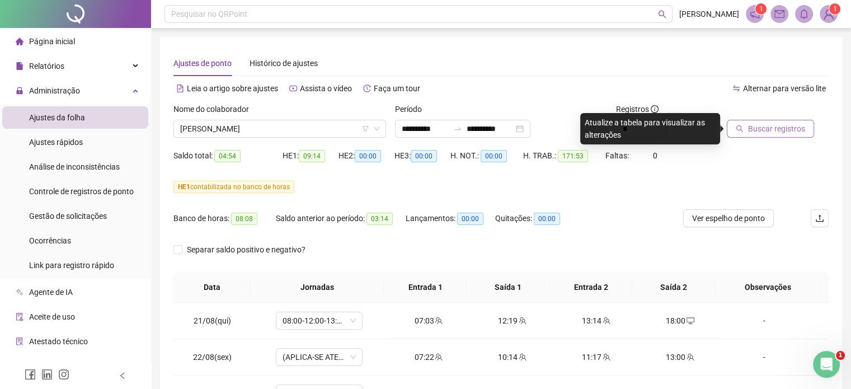
click at [755, 131] on span "Buscar registros" at bounding box center [776, 128] width 57 height 12
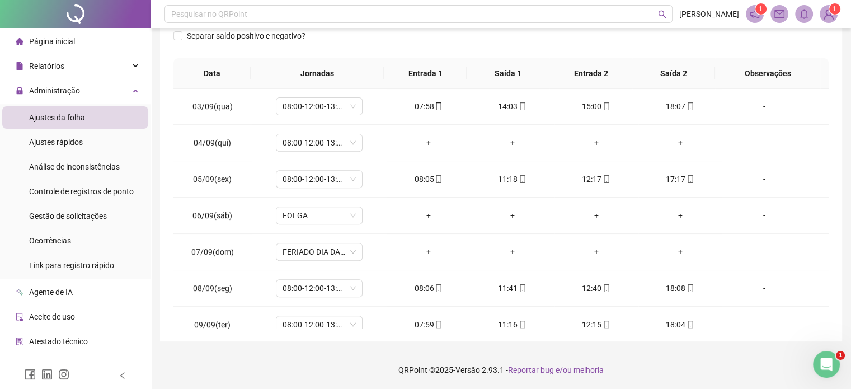
scroll to position [471, 0]
click at [756, 143] on div "-" at bounding box center [763, 144] width 66 height 12
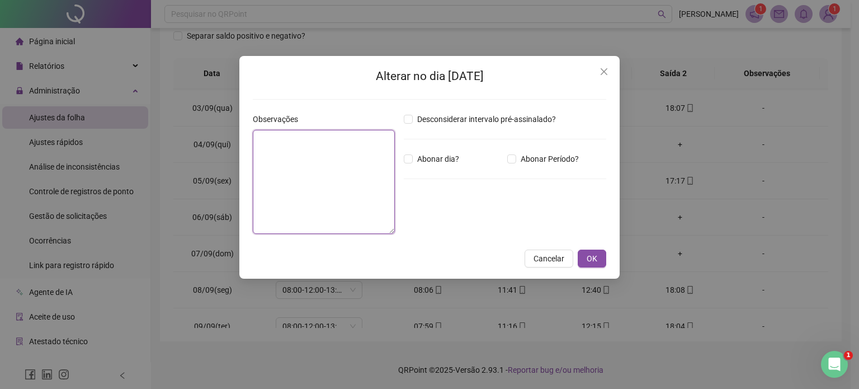
click at [328, 160] on textarea at bounding box center [324, 182] width 142 height 104
type textarea "**********"
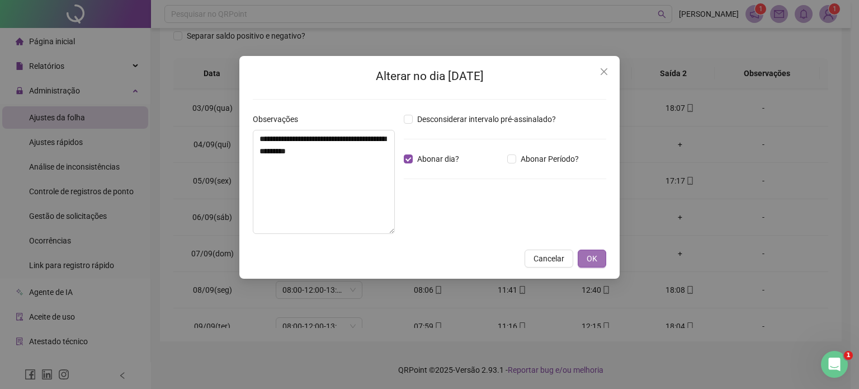
click at [596, 255] on span "OK" at bounding box center [592, 258] width 11 height 12
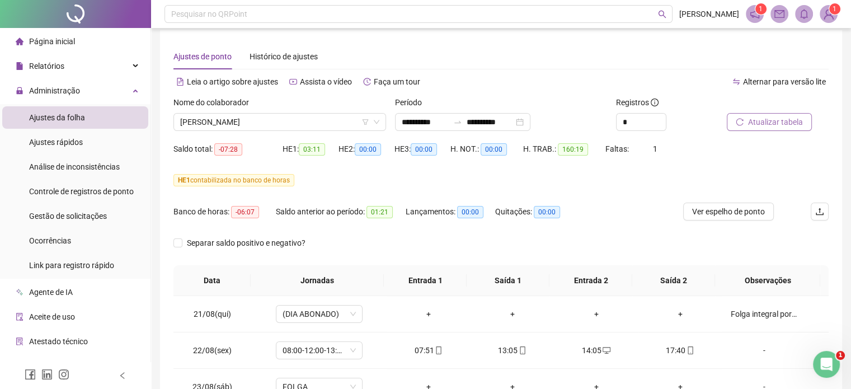
scroll to position [0, 0]
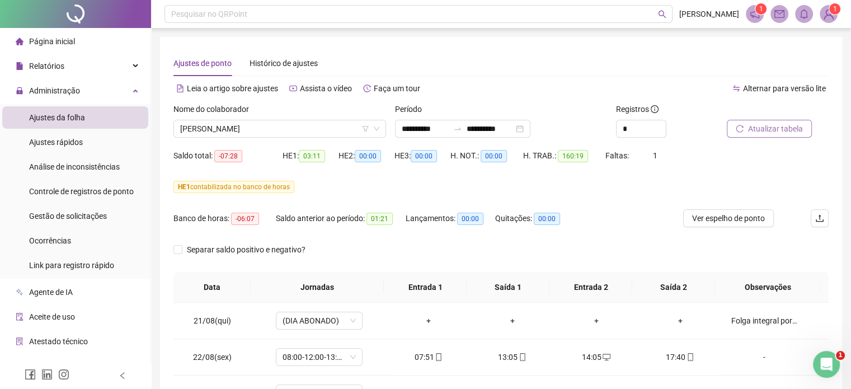
click at [755, 129] on span "Atualizar tabela" at bounding box center [775, 128] width 55 height 12
click at [289, 129] on span "[PERSON_NAME]" at bounding box center [279, 128] width 199 height 17
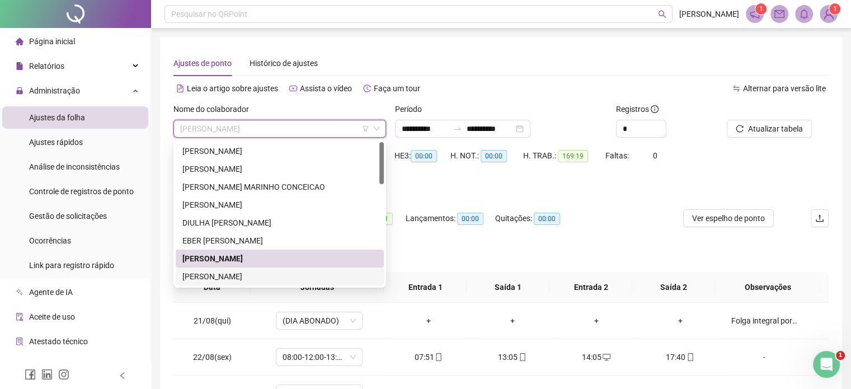
click at [255, 276] on div "[PERSON_NAME]" at bounding box center [279, 276] width 195 height 12
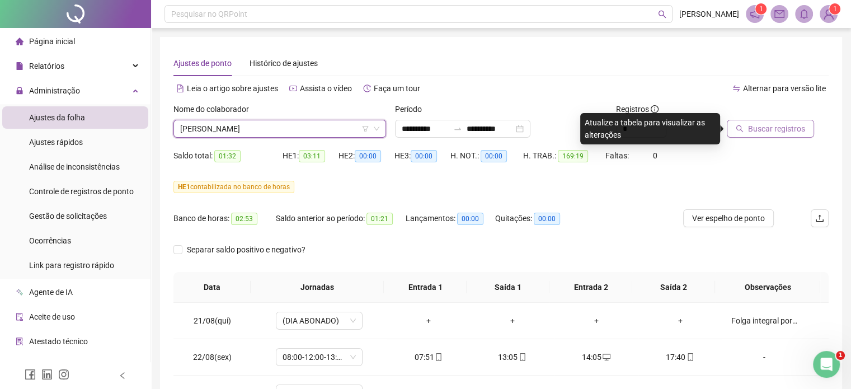
click at [747, 129] on button "Buscar registros" at bounding box center [769, 129] width 87 height 18
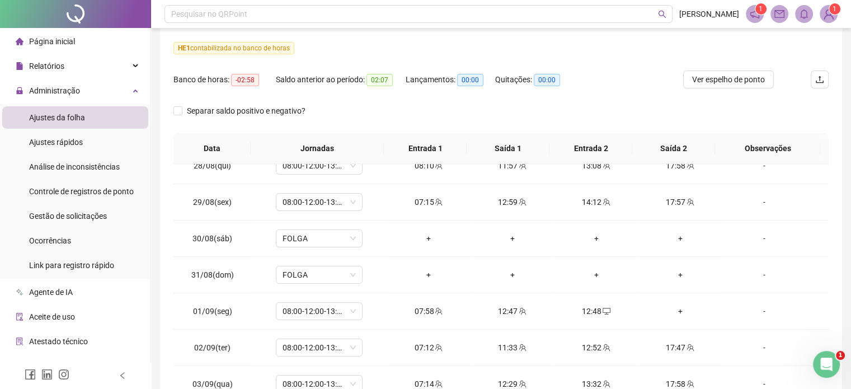
scroll to position [283, 0]
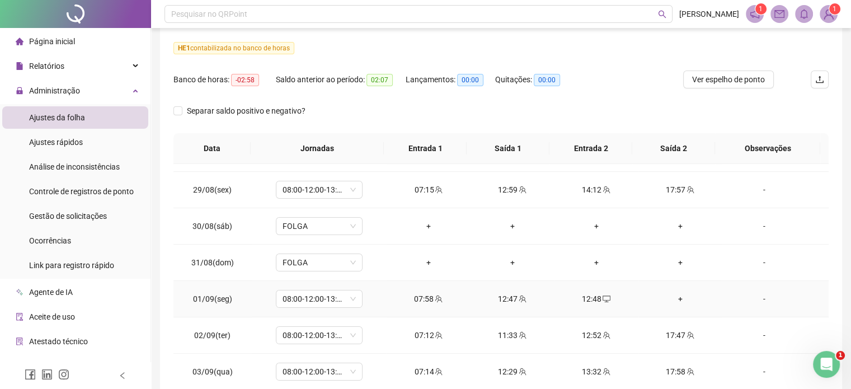
click at [592, 297] on div "12:48" at bounding box center [596, 298] width 66 height 12
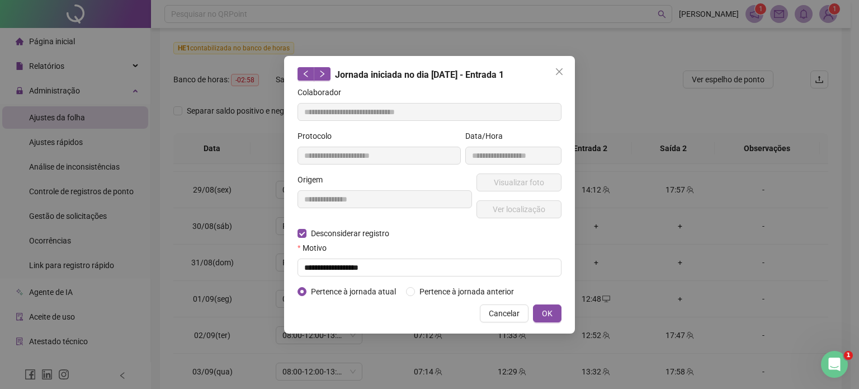
type input "**********"
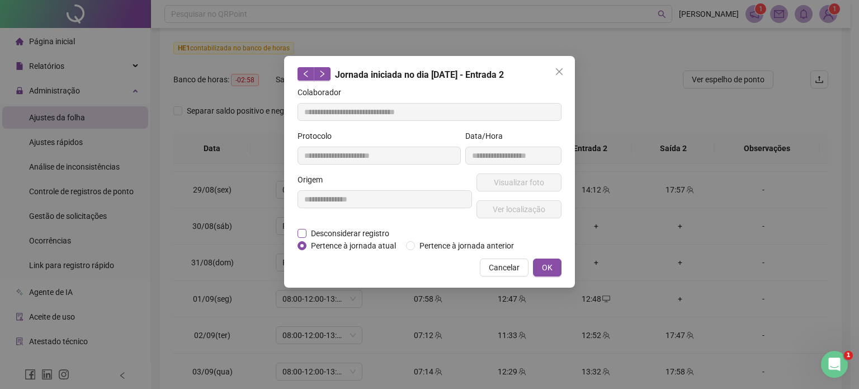
click at [312, 229] on span "Desconsiderar registro" at bounding box center [349, 233] width 87 height 12
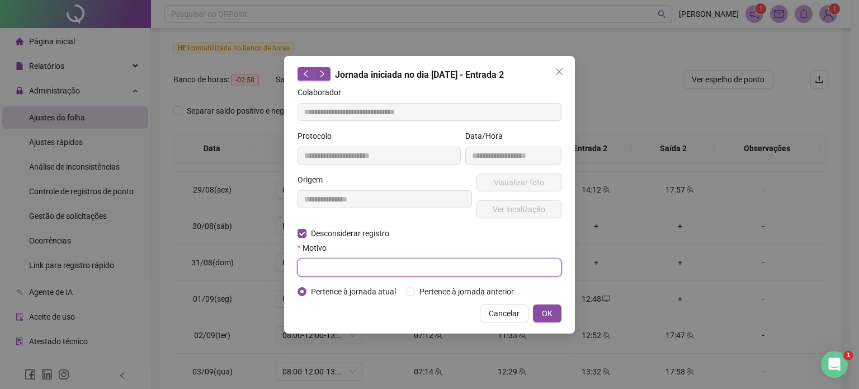
click at [318, 264] on input "text" at bounding box center [429, 267] width 264 height 18
click at [313, 266] on input "**********" at bounding box center [429, 267] width 264 height 18
type input "**********"
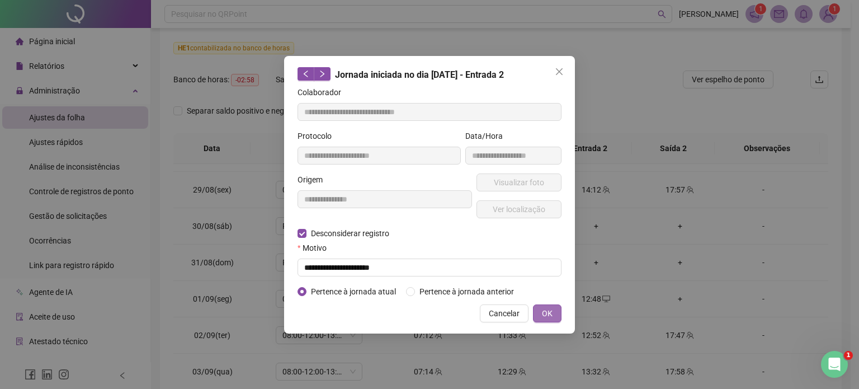
click at [544, 311] on span "OK" at bounding box center [547, 313] width 11 height 12
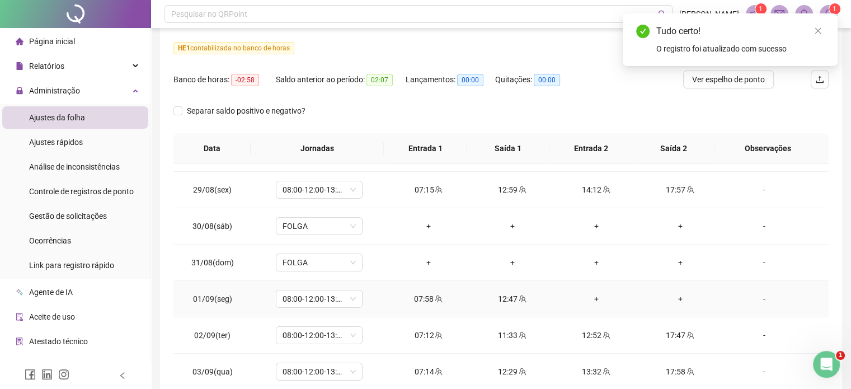
click at [756, 295] on div "-" at bounding box center [763, 298] width 66 height 12
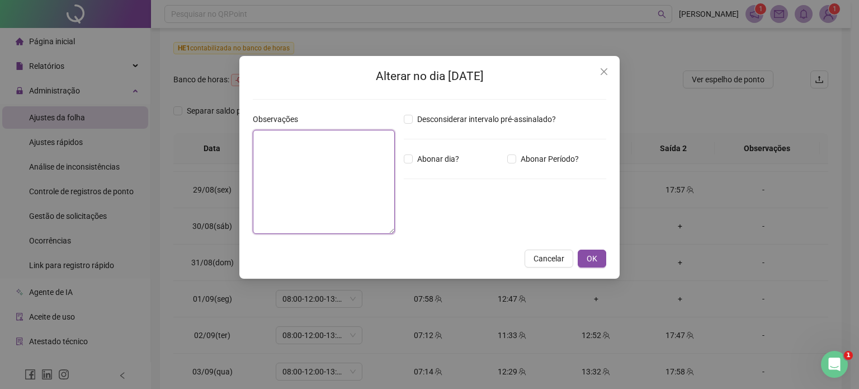
click at [318, 160] on textarea at bounding box center [324, 182] width 142 height 104
type textarea "**********"
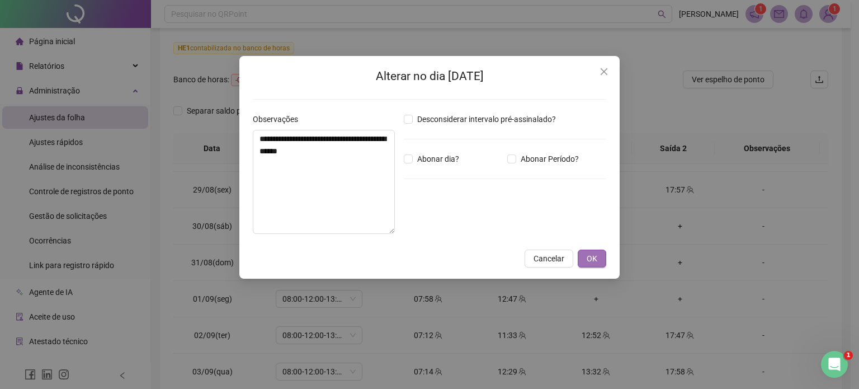
click at [590, 261] on span "OK" at bounding box center [592, 258] width 11 height 12
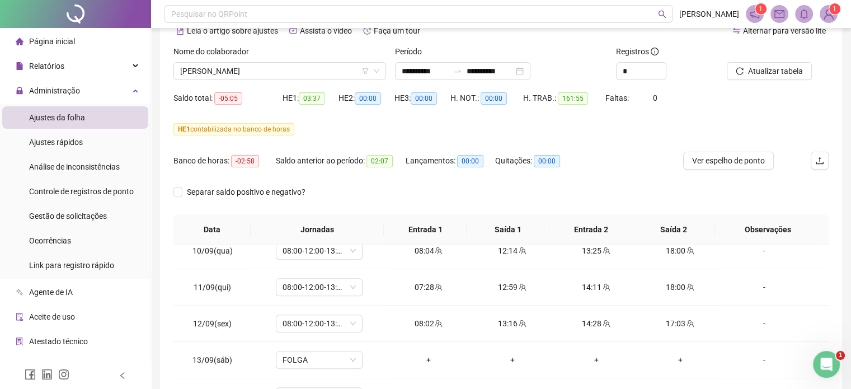
scroll to position [55, 0]
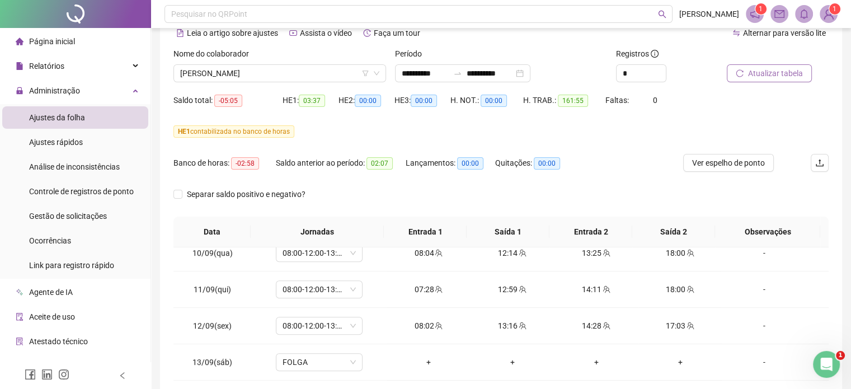
click at [768, 73] on span "Atualizar tabela" at bounding box center [775, 73] width 55 height 12
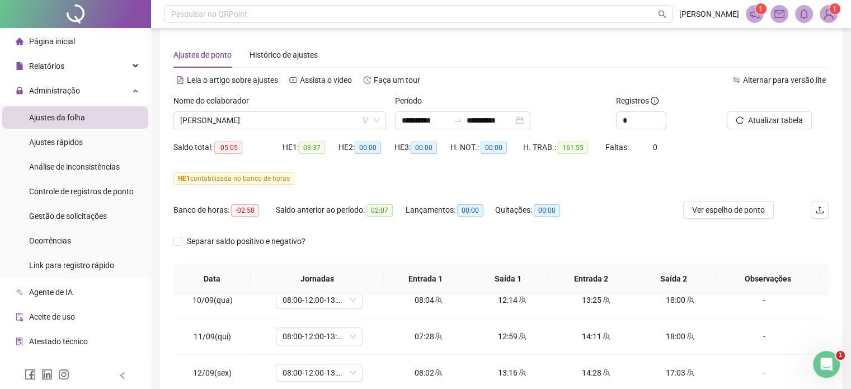
scroll to position [0, 0]
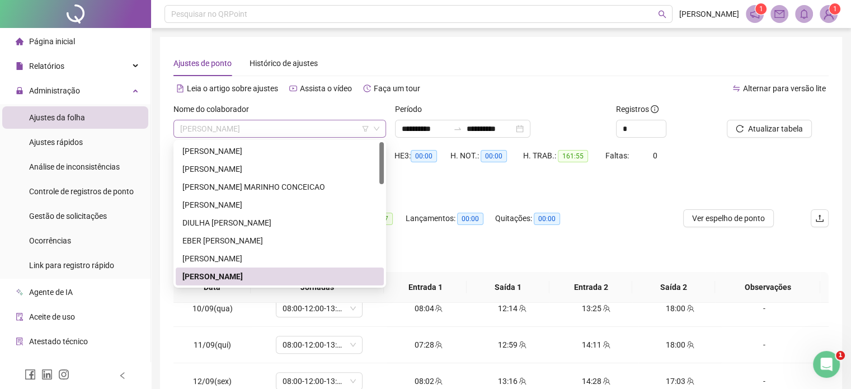
click at [352, 129] on span "[PERSON_NAME]" at bounding box center [279, 128] width 199 height 17
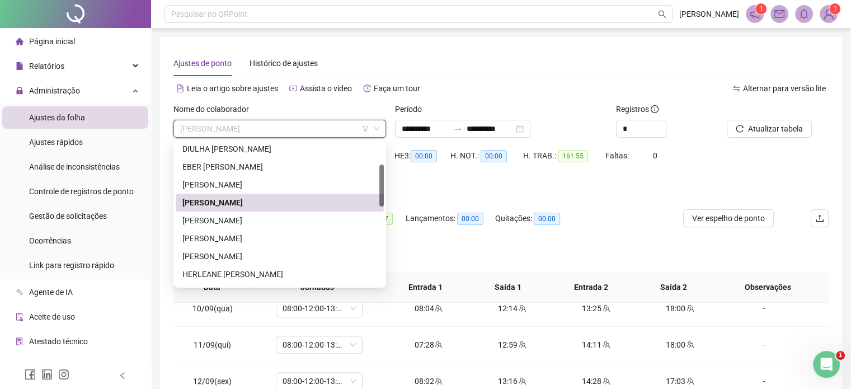
scroll to position [75, 0]
drag, startPoint x: 380, startPoint y: 159, endPoint x: 383, endPoint y: 182, distance: 22.6
click at [383, 182] on div "214563 214529 268908 DIULHA [PERSON_NAME] [PERSON_NAME] [PERSON_NAME] HERLEANE …" at bounding box center [279, 214] width 212 height 148
click at [299, 217] on div "[PERSON_NAME]" at bounding box center [279, 218] width 195 height 12
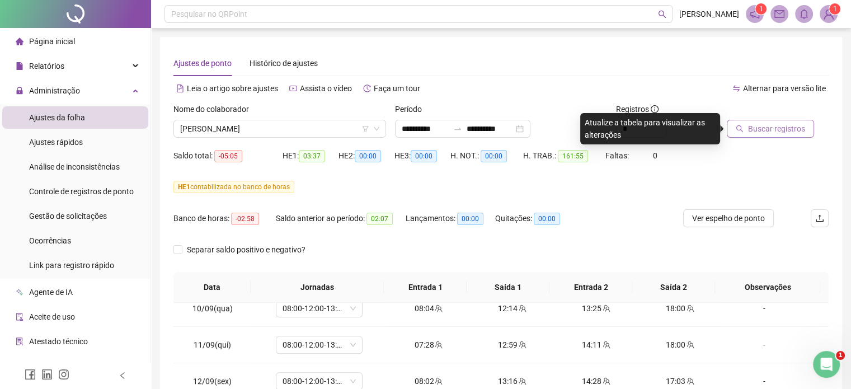
click at [761, 124] on span "Buscar registros" at bounding box center [776, 128] width 57 height 12
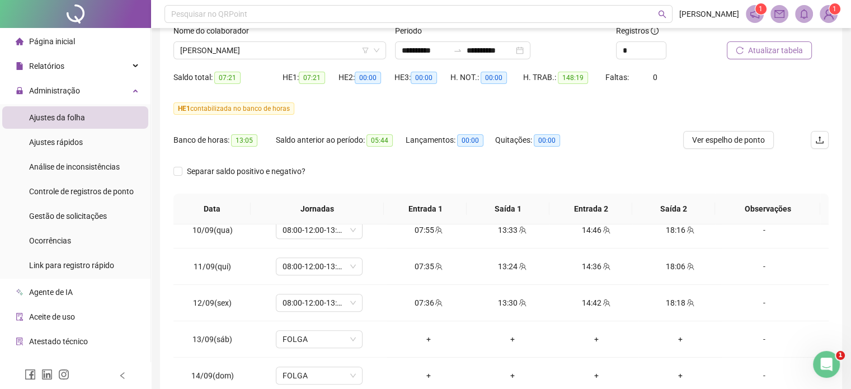
scroll to position [0, 0]
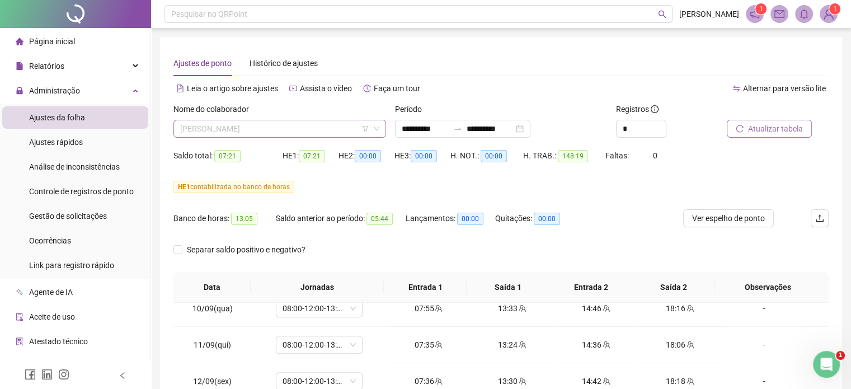
click at [313, 125] on span "[PERSON_NAME]" at bounding box center [279, 128] width 199 height 17
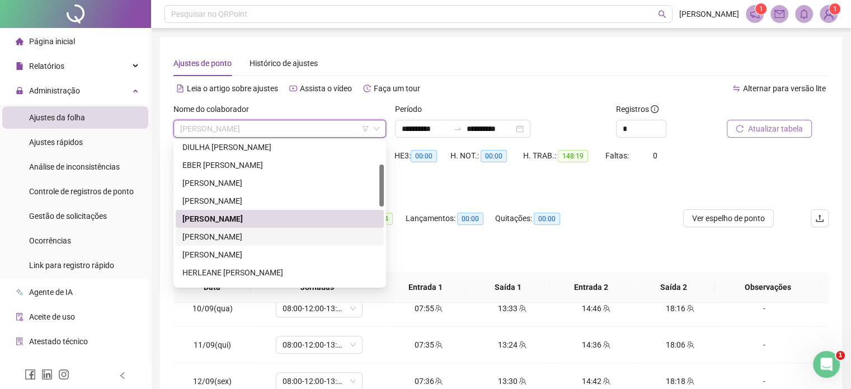
click at [253, 240] on div "[PERSON_NAME]" at bounding box center [279, 236] width 195 height 12
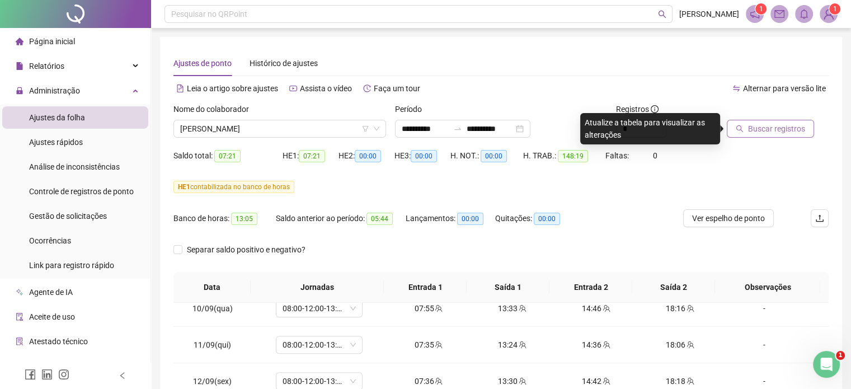
click at [762, 124] on span "Buscar registros" at bounding box center [776, 128] width 57 height 12
